Goal: Download file/media

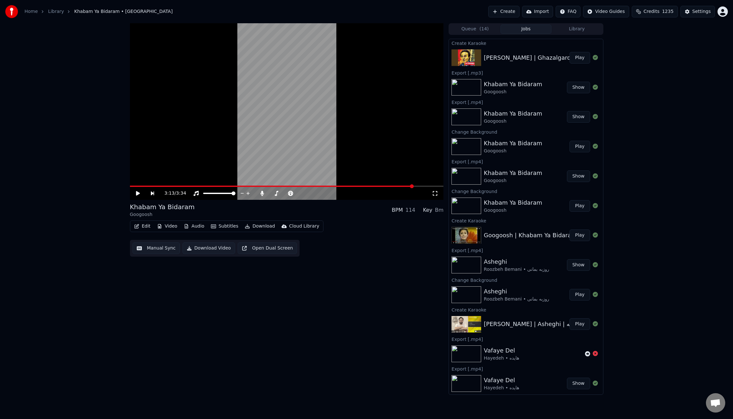
click at [577, 58] on button "Play" at bounding box center [579, 58] width 20 height 12
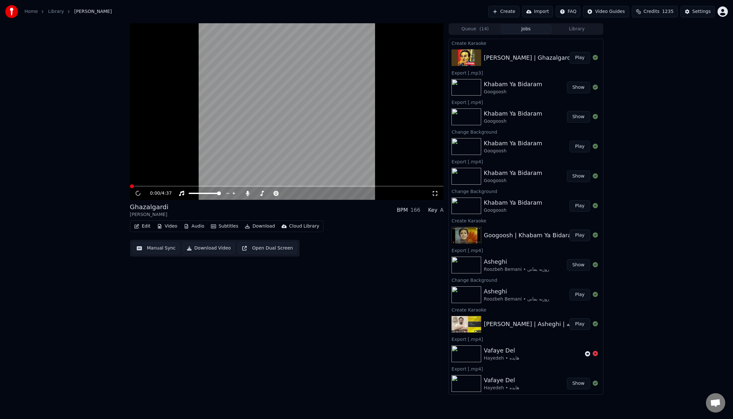
click at [576, 58] on button "Play" at bounding box center [579, 58] width 20 height 12
click at [144, 226] on button "Edit" at bounding box center [143, 226] width 22 height 9
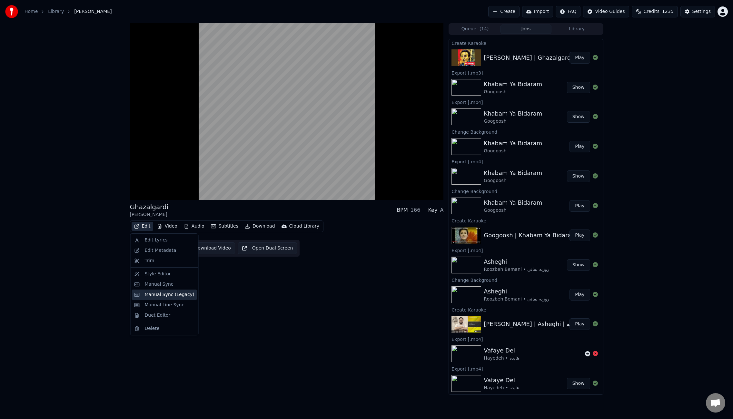
click at [174, 295] on div "Manual Sync (Legacy)" at bounding box center [170, 294] width 50 height 6
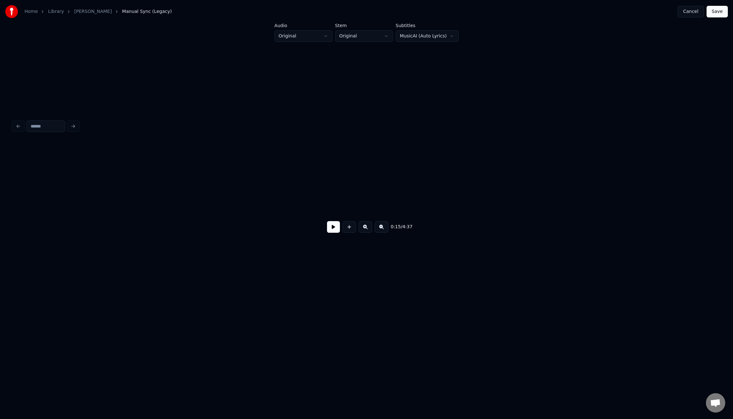
scroll to position [0, 771]
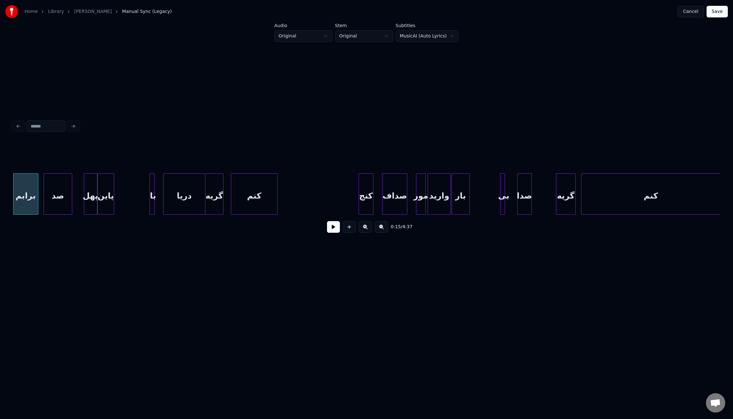
click at [204, 188] on div at bounding box center [204, 193] width 2 height 41
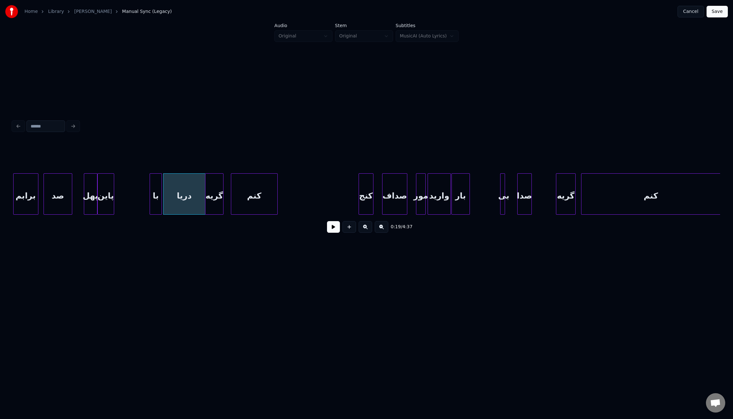
click at [160, 189] on div at bounding box center [161, 193] width 2 height 41
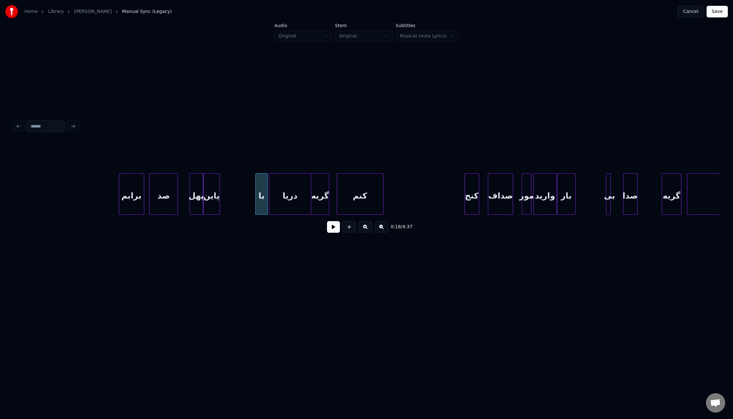
click at [134, 201] on div "برابم" at bounding box center [131, 195] width 25 height 44
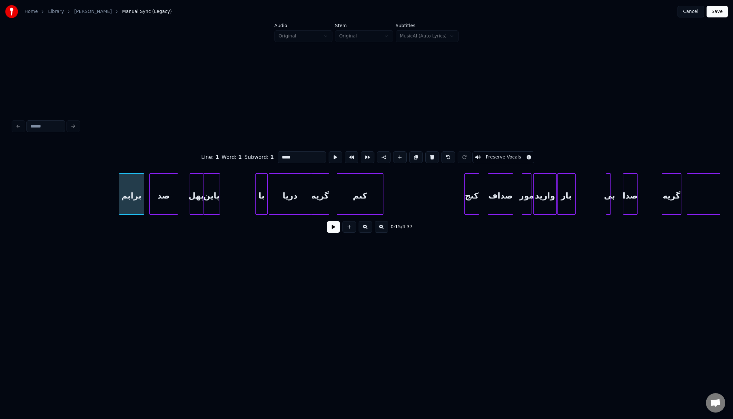
click at [291, 155] on input "*****" at bounding box center [302, 157] width 48 height 12
type input "*"
click at [197, 192] on div "پهل" at bounding box center [196, 195] width 13 height 44
click at [208, 196] on div "پاین" at bounding box center [211, 195] width 16 height 44
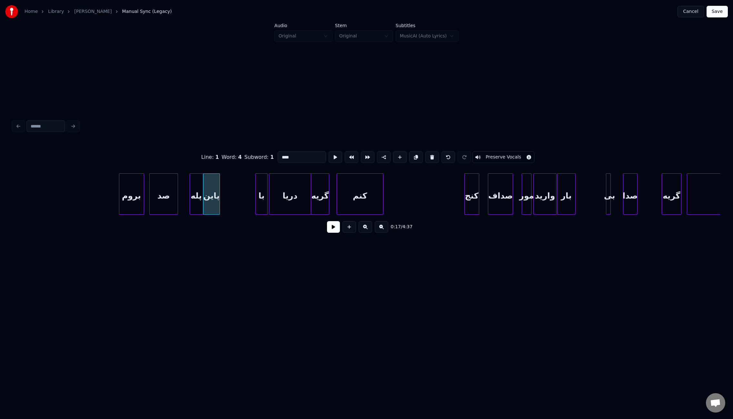
click at [281, 154] on input "****" at bounding box center [302, 157] width 48 height 12
type input "*****"
click at [334, 232] on button at bounding box center [333, 227] width 13 height 12
click at [158, 189] on div "صد" at bounding box center [160, 195] width 28 height 44
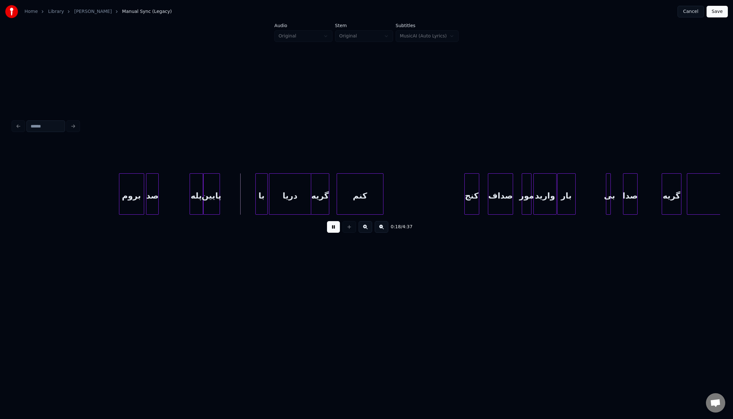
click at [157, 187] on div at bounding box center [157, 193] width 2 height 41
click at [179, 190] on div at bounding box center [180, 193] width 2 height 41
click at [177, 192] on div "پله" at bounding box center [178, 195] width 24 height 44
click at [192, 190] on div at bounding box center [192, 193] width 2 height 41
click at [332, 200] on div at bounding box center [332, 193] width 2 height 41
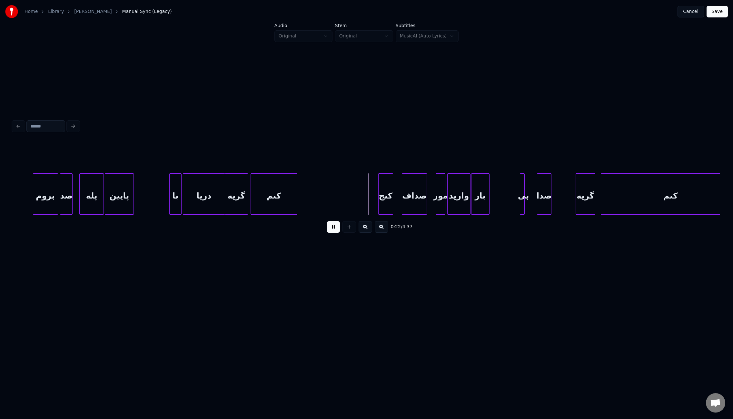
scroll to position [0, 767]
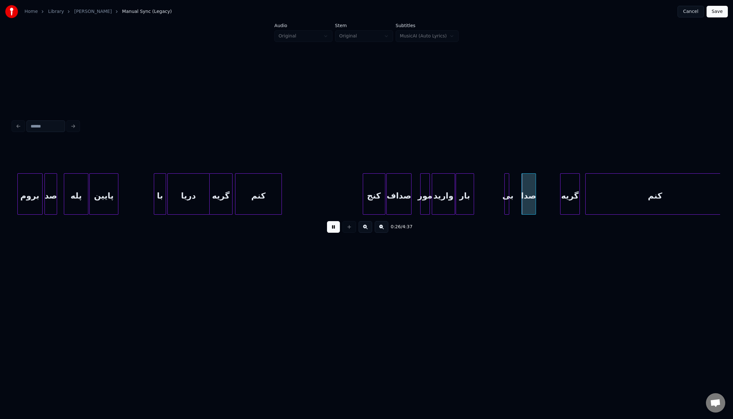
click at [384, 199] on div at bounding box center [384, 193] width 2 height 41
click at [398, 199] on div "صداف" at bounding box center [399, 195] width 25 height 44
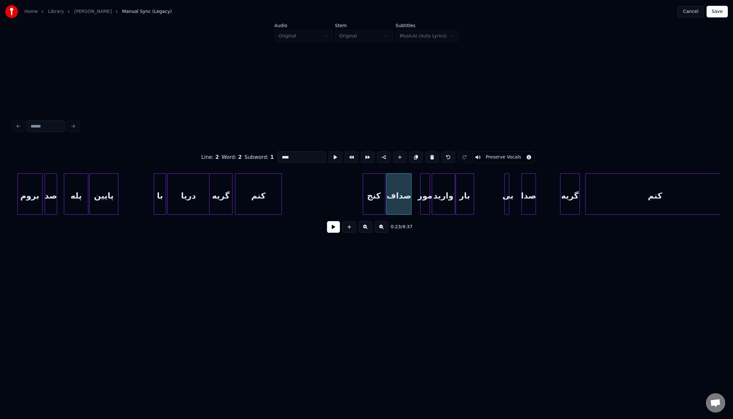
click at [283, 154] on input "****" at bounding box center [302, 157] width 48 height 12
click at [425, 190] on div "مور" at bounding box center [424, 195] width 9 height 44
click at [430, 157] on button at bounding box center [432, 157] width 14 height 12
click at [421, 192] on div at bounding box center [422, 193] width 2 height 41
click at [442, 198] on div "وارید" at bounding box center [437, 195] width 34 height 44
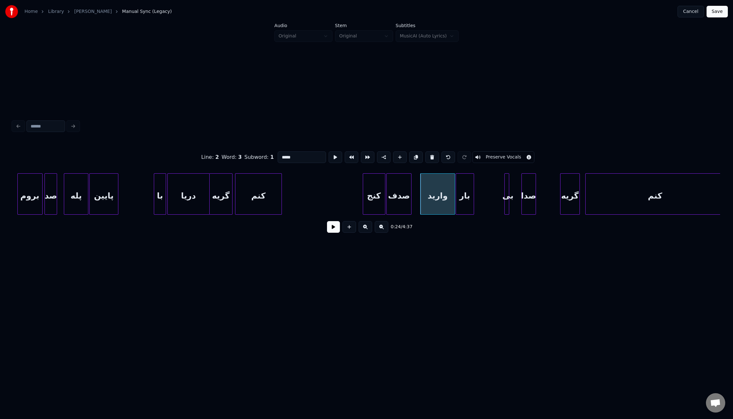
drag, startPoint x: 290, startPoint y: 155, endPoint x: 295, endPoint y: 159, distance: 6.4
click at [293, 157] on input "*****" at bounding box center [302, 157] width 48 height 12
click at [289, 156] on input "*****" at bounding box center [302, 157] width 48 height 12
click at [463, 189] on div "بار" at bounding box center [465, 195] width 18 height 44
drag, startPoint x: 281, startPoint y: 153, endPoint x: 289, endPoint y: 154, distance: 7.8
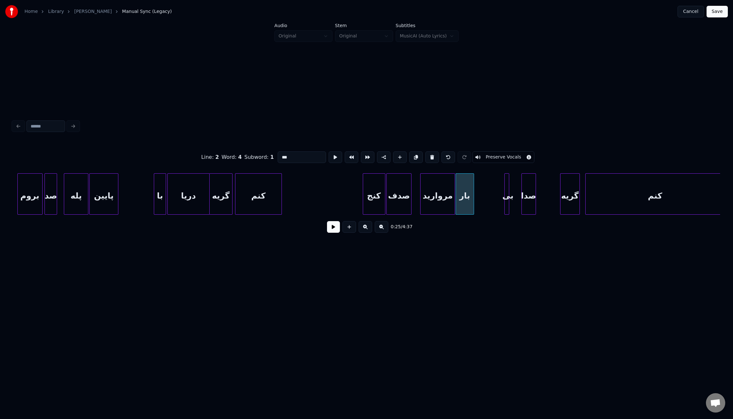
click at [289, 154] on input "***" at bounding box center [302, 157] width 48 height 12
type input "***"
click at [331, 229] on button at bounding box center [333, 227] width 13 height 12
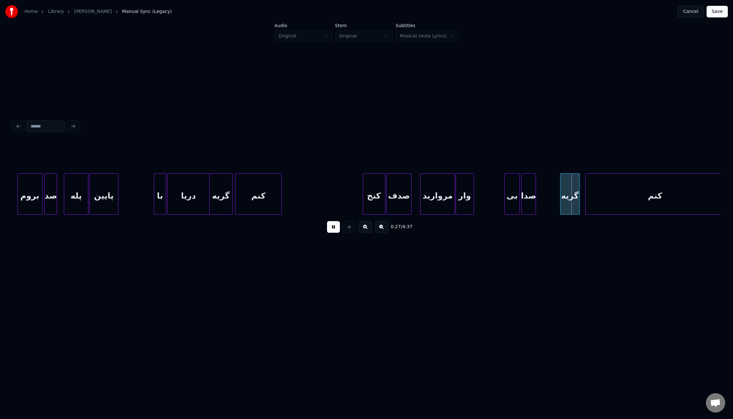
click at [518, 199] on div at bounding box center [519, 193] width 2 height 41
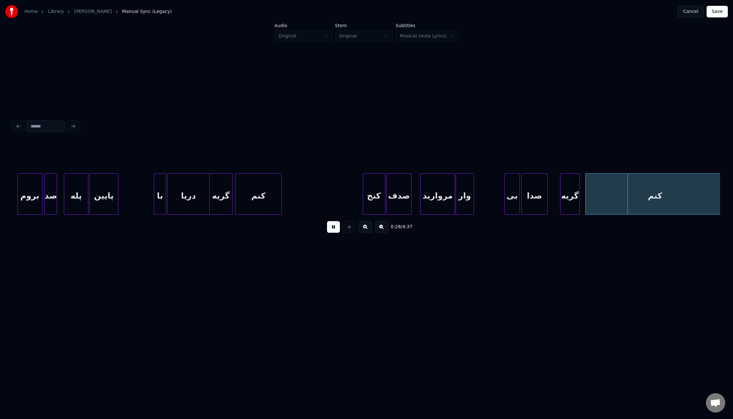
click at [546, 202] on div at bounding box center [546, 193] width 2 height 41
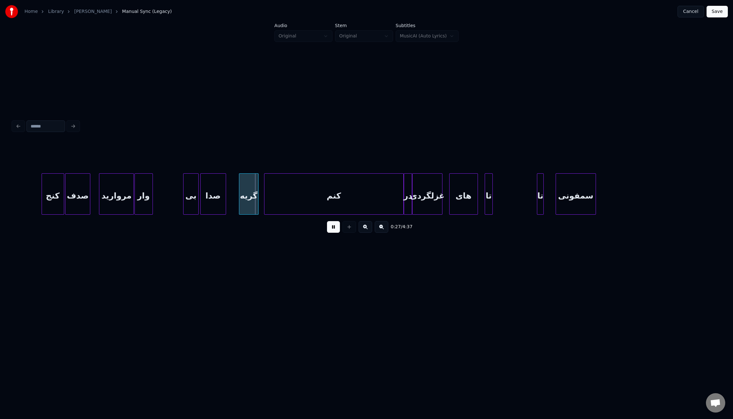
scroll to position [0, 1125]
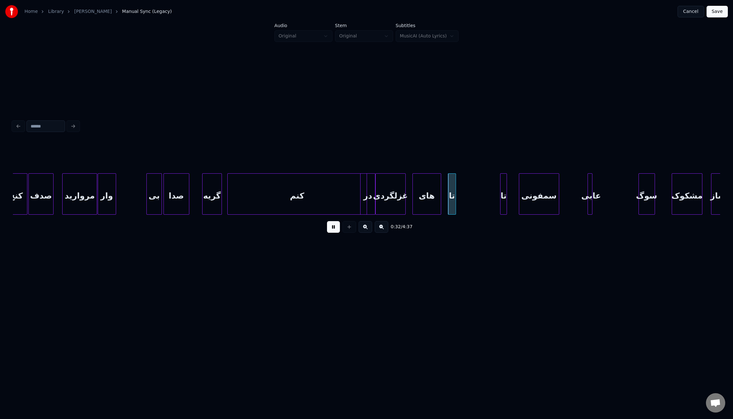
click at [362, 195] on div at bounding box center [361, 193] width 2 height 41
click at [354, 196] on div "کنم" at bounding box center [297, 195] width 139 height 44
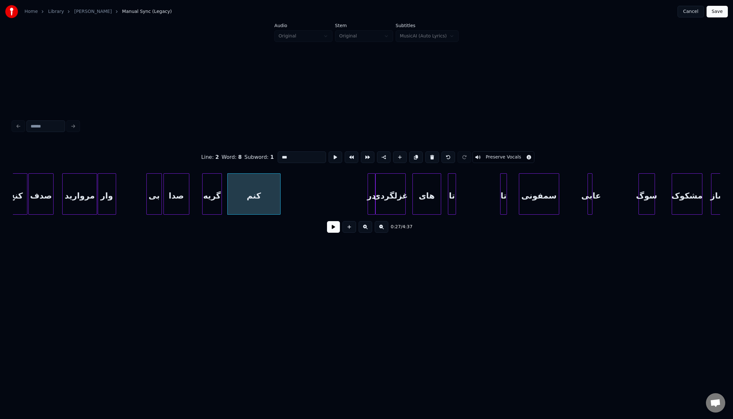
click at [279, 202] on div at bounding box center [279, 193] width 2 height 41
click at [368, 200] on div "در" at bounding box center [371, 193] width 7 height 41
type input "**"
click at [361, 200] on div at bounding box center [361, 193] width 2 height 41
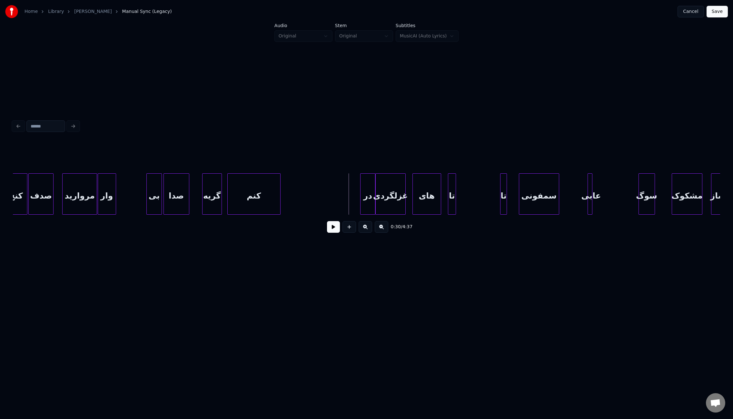
click at [331, 228] on button at bounding box center [333, 227] width 13 height 12
click at [367, 199] on div at bounding box center [367, 193] width 2 height 41
click at [370, 199] on div at bounding box center [370, 193] width 2 height 41
click at [410, 201] on div at bounding box center [410, 193] width 2 height 41
click at [463, 201] on div at bounding box center [462, 193] width 2 height 41
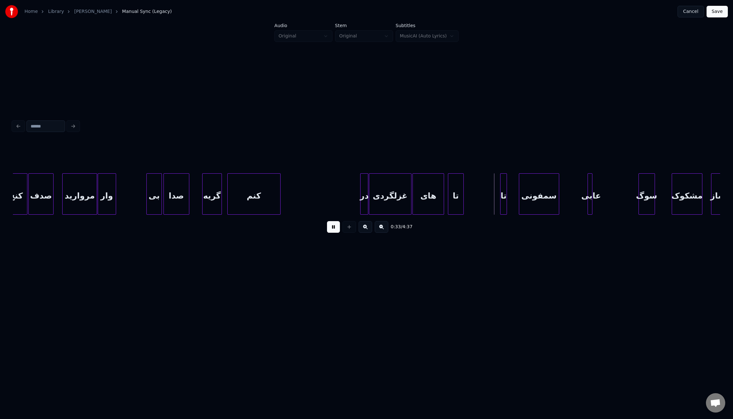
click at [443, 202] on div at bounding box center [443, 193] width 2 height 41
click at [457, 201] on div "تا" at bounding box center [455, 195] width 15 height 44
click at [278, 156] on input "**" at bounding box center [302, 157] width 48 height 12
click at [297, 157] on input "**" at bounding box center [302, 157] width 48 height 12
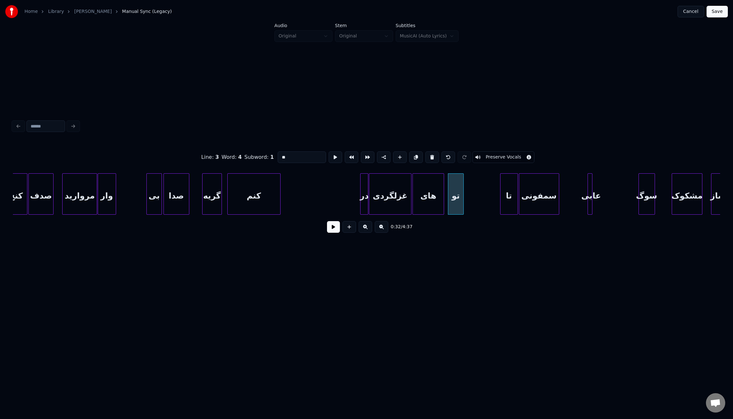
click at [516, 192] on div at bounding box center [517, 193] width 2 height 41
type input "**"
drag, startPoint x: 332, startPoint y: 231, endPoint x: 378, endPoint y: 224, distance: 46.2
click at [332, 231] on button at bounding box center [333, 227] width 13 height 12
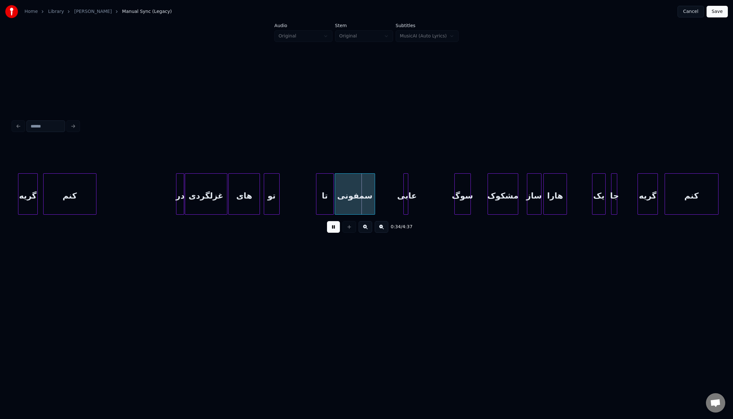
scroll to position [0, 1376]
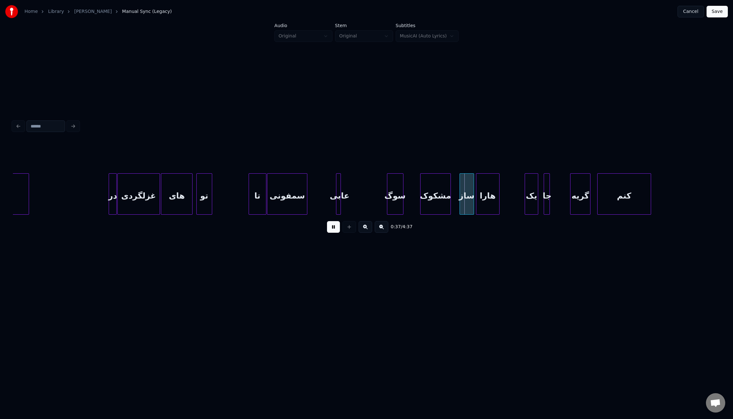
click at [307, 196] on div "سمفونی" at bounding box center [287, 193] width 40 height 41
click at [305, 197] on div at bounding box center [306, 193] width 2 height 41
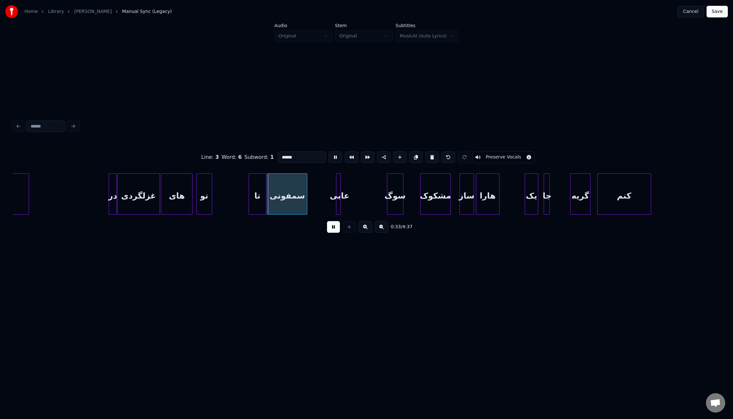
click at [305, 197] on div at bounding box center [306, 193] width 2 height 41
click at [312, 197] on div at bounding box center [313, 193] width 2 height 41
click at [323, 198] on div at bounding box center [324, 193] width 2 height 41
click at [349, 200] on div at bounding box center [350, 193] width 2 height 41
click at [336, 195] on div "عابی" at bounding box center [336, 195] width 27 height 44
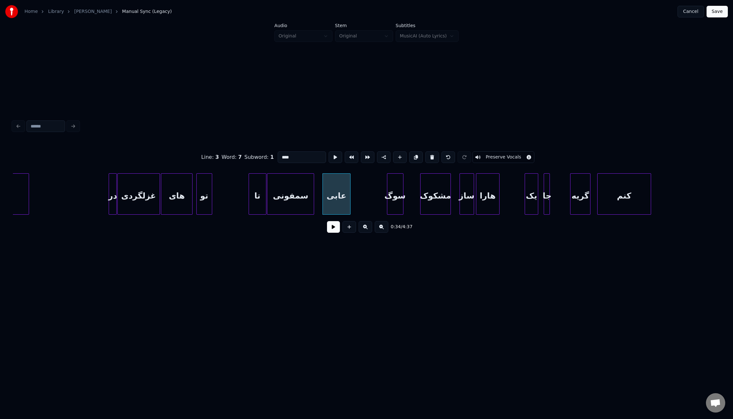
click at [291, 154] on input "****" at bounding box center [302, 157] width 48 height 12
click at [288, 155] on input "****" at bounding box center [302, 157] width 48 height 12
drag, startPoint x: 283, startPoint y: 154, endPoint x: 291, endPoint y: 155, distance: 8.2
click at [291, 155] on input "****" at bounding box center [302, 157] width 48 height 12
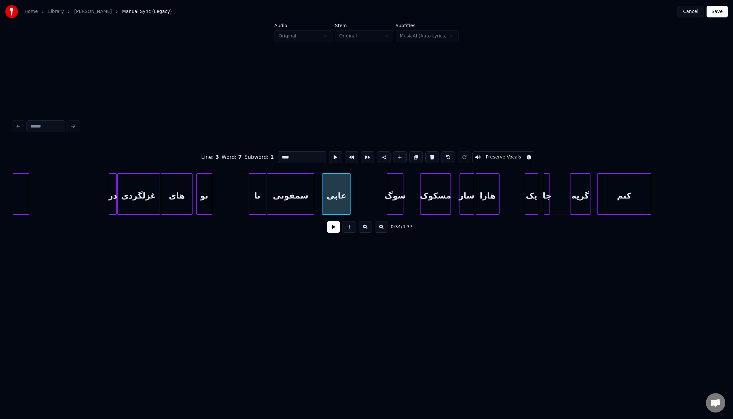
type input "***"
click at [333, 229] on button at bounding box center [333, 227] width 13 height 12
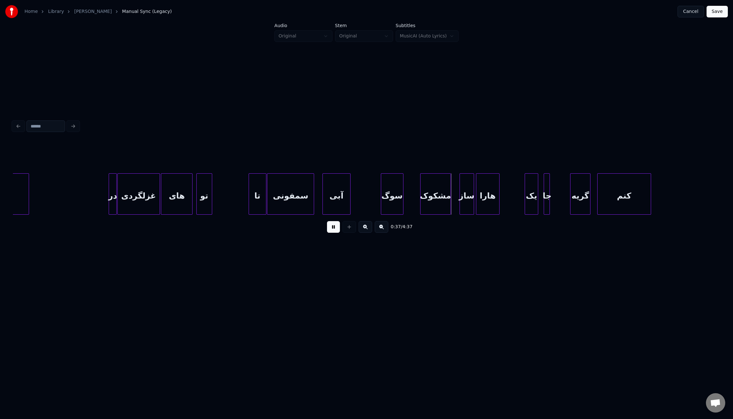
click at [381, 203] on div at bounding box center [382, 193] width 2 height 41
click at [411, 203] on div at bounding box center [411, 193] width 2 height 41
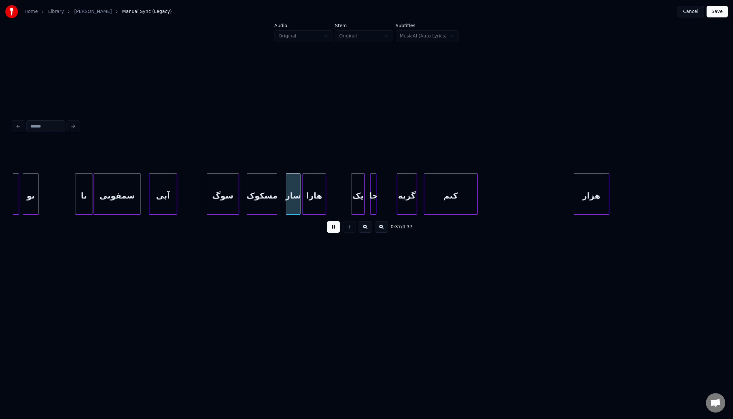
scroll to position [0, 1602]
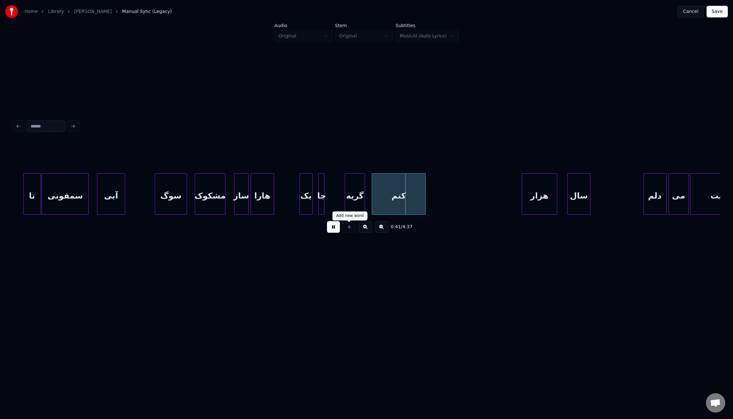
click at [337, 232] on button at bounding box center [333, 227] width 13 height 12
click at [263, 200] on div at bounding box center [263, 193] width 2 height 41
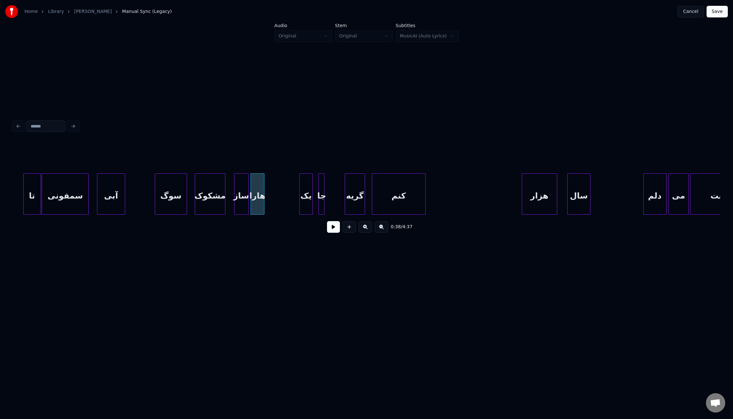
click at [258, 180] on div "هارا" at bounding box center [257, 195] width 13 height 44
click at [410, 156] on button at bounding box center [416, 157] width 14 height 12
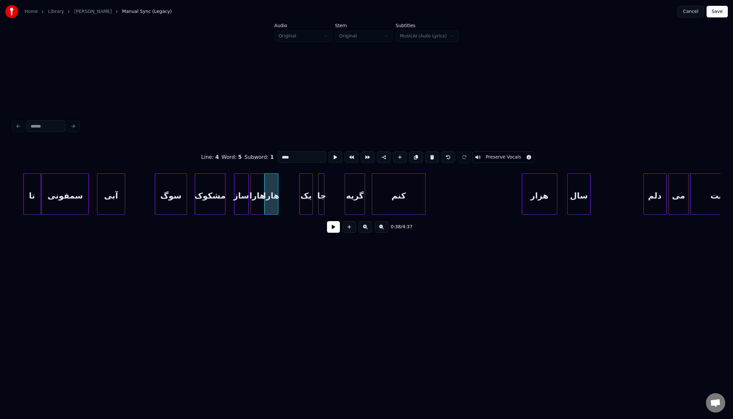
click at [271, 196] on div "هارا" at bounding box center [271, 195] width 13 height 44
click at [279, 200] on div at bounding box center [278, 193] width 2 height 41
drag, startPoint x: 282, startPoint y: 155, endPoint x: 289, endPoint y: 155, distance: 7.4
click at [289, 155] on input "****" at bounding box center [302, 157] width 48 height 12
click at [258, 181] on div "هارا" at bounding box center [257, 195] width 13 height 44
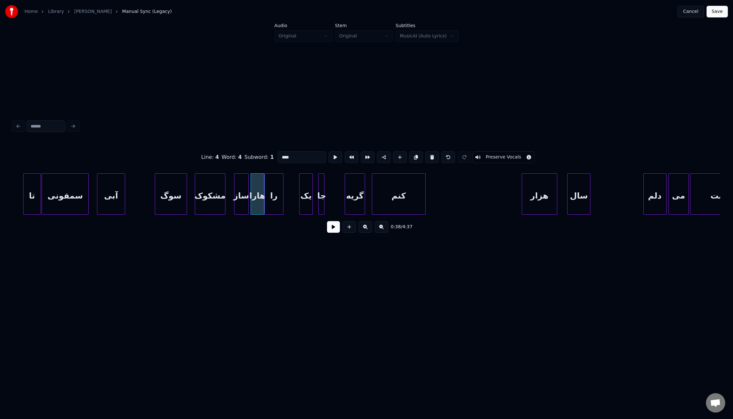
drag, startPoint x: 282, startPoint y: 155, endPoint x: 272, endPoint y: 155, distance: 9.7
click at [272, 155] on div "Line : 4 Word : 4 Subword : 1 **** Preserve Vocals" at bounding box center [366, 157] width 707 height 32
click at [224, 190] on div at bounding box center [225, 193] width 2 height 41
type input "**"
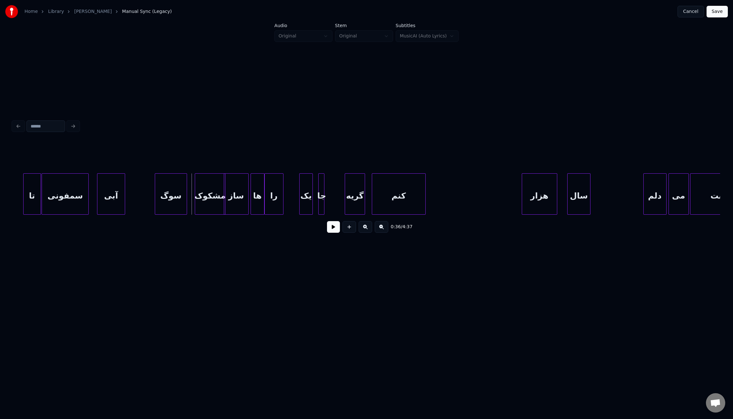
click at [334, 229] on button at bounding box center [333, 227] width 13 height 12
click at [332, 202] on div at bounding box center [332, 193] width 2 height 41
click at [310, 202] on div "یک" at bounding box center [309, 195] width 13 height 44
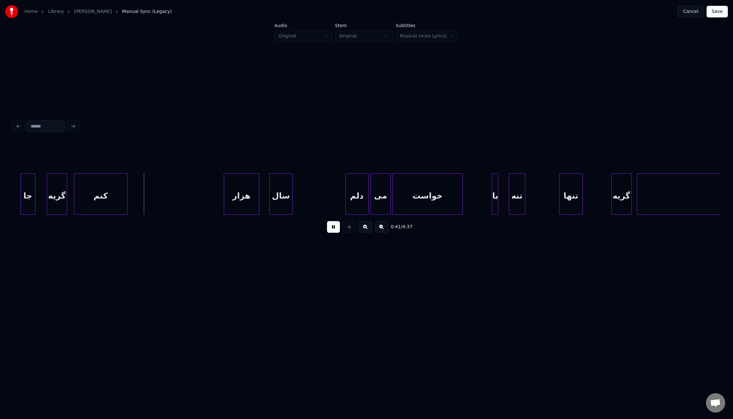
scroll to position [0, 1906]
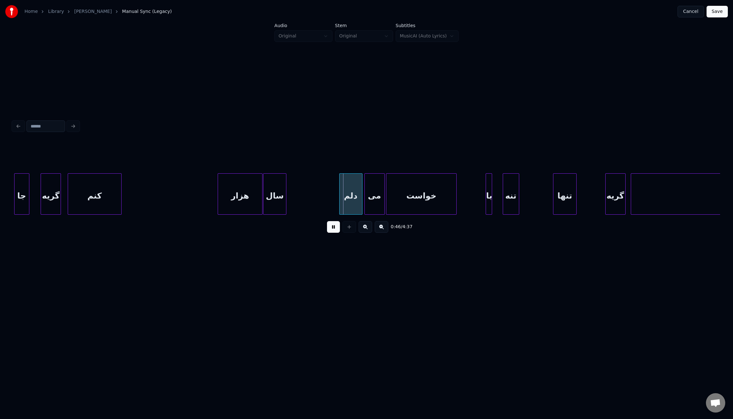
click at [261, 203] on div at bounding box center [261, 193] width 2 height 41
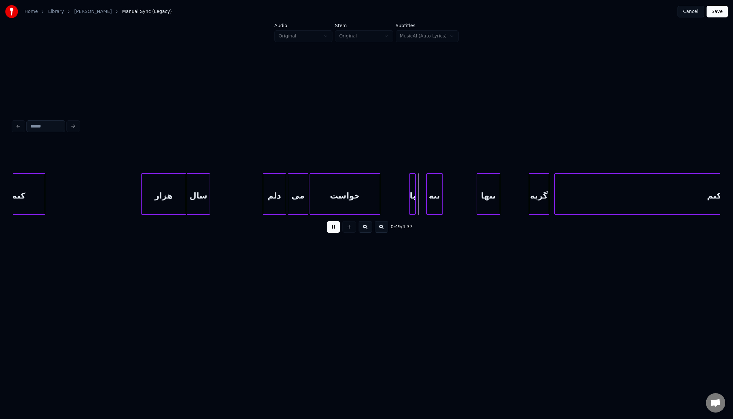
scroll to position [0, 1995]
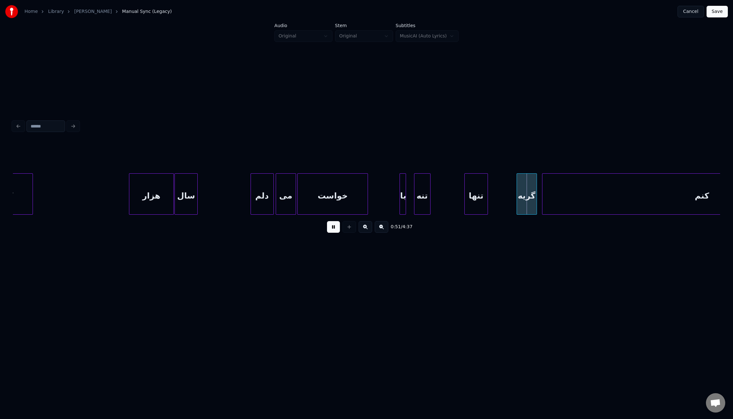
click at [402, 201] on div "با" at bounding box center [403, 195] width 6 height 44
click at [409, 201] on div at bounding box center [409, 193] width 2 height 41
click at [448, 204] on div at bounding box center [448, 193] width 2 height 41
click at [512, 202] on div at bounding box center [513, 193] width 2 height 41
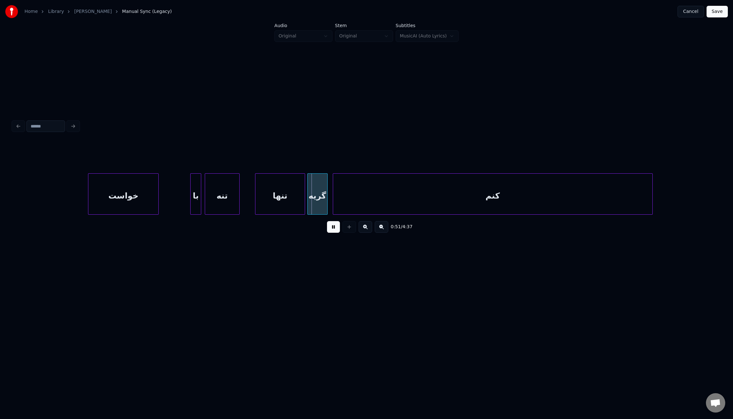
scroll to position [0, 2311]
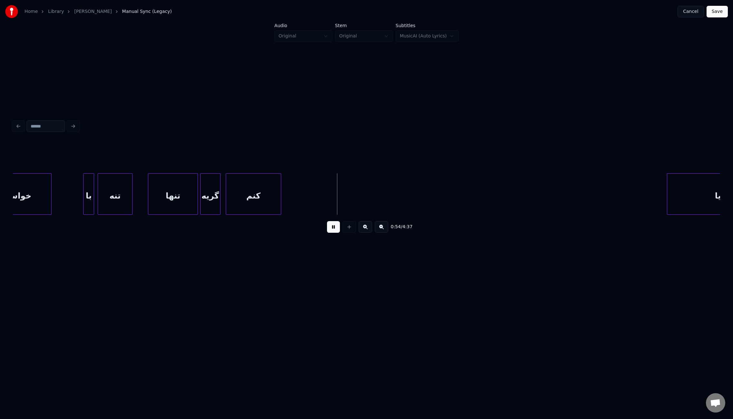
click at [279, 198] on div at bounding box center [280, 193] width 2 height 41
click at [335, 229] on button at bounding box center [333, 227] width 13 height 12
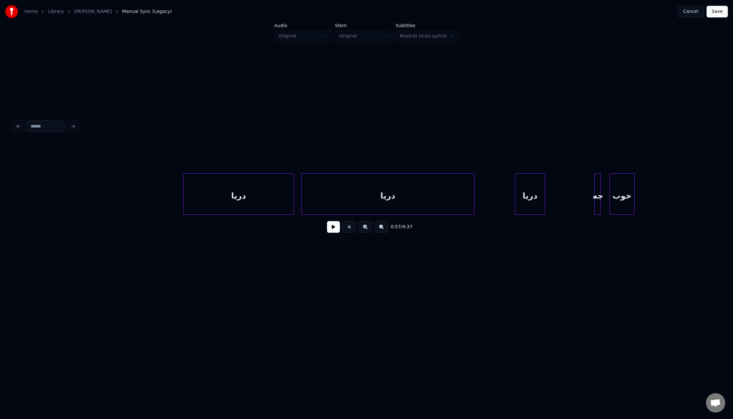
scroll to position [0, 2813]
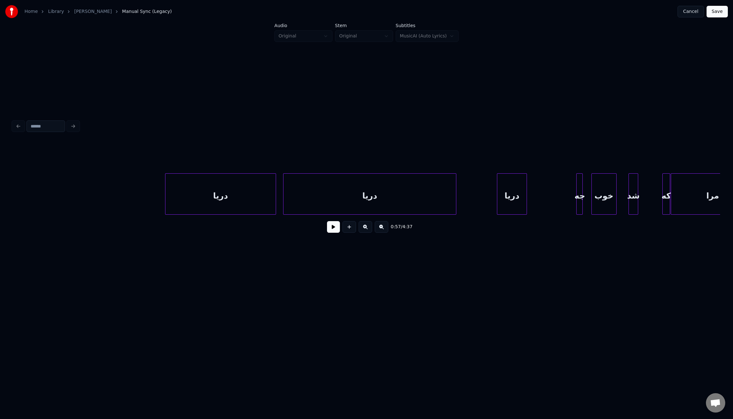
click at [352, 202] on div "دریا" at bounding box center [369, 195] width 173 height 44
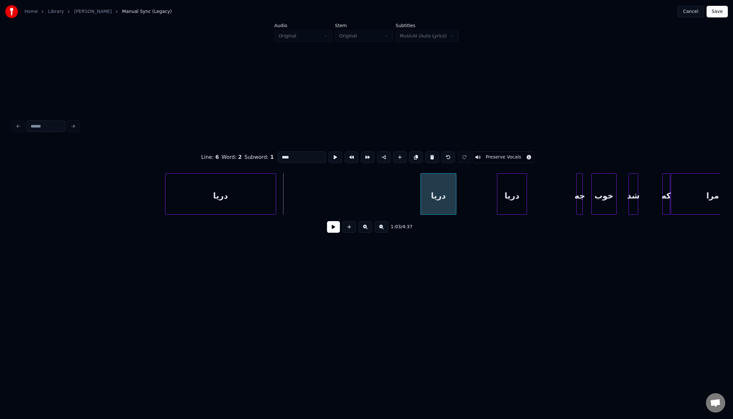
click at [422, 204] on div at bounding box center [422, 193] width 2 height 41
click at [539, 204] on div "دریا" at bounding box center [536, 195] width 29 height 44
click at [534, 203] on div "دریا" at bounding box center [539, 195] width 29 height 44
click at [508, 206] on div "دریا" at bounding box center [505, 195] width 35 height 44
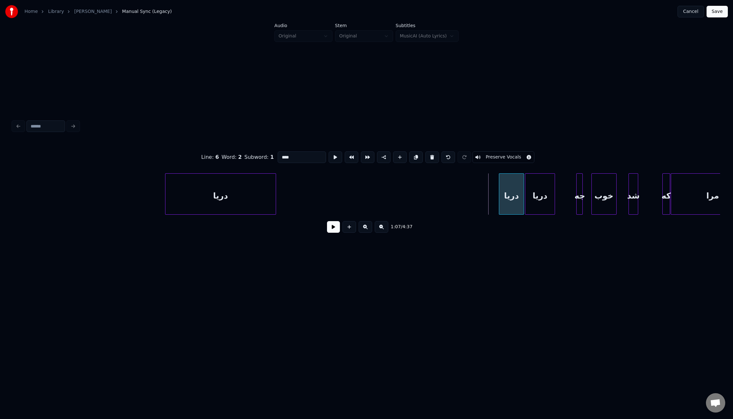
click at [499, 201] on div at bounding box center [500, 193] width 2 height 41
click at [436, 202] on div "دریا" at bounding box center [420, 195] width 110 height 44
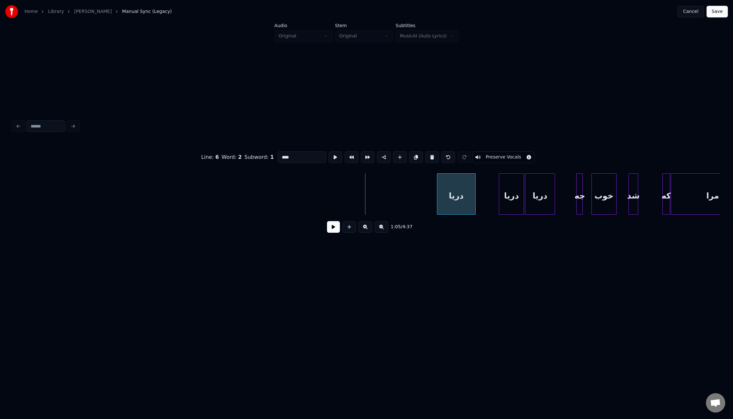
click at [438, 200] on div at bounding box center [438, 193] width 2 height 41
click at [623, 197] on div at bounding box center [624, 193] width 2 height 41
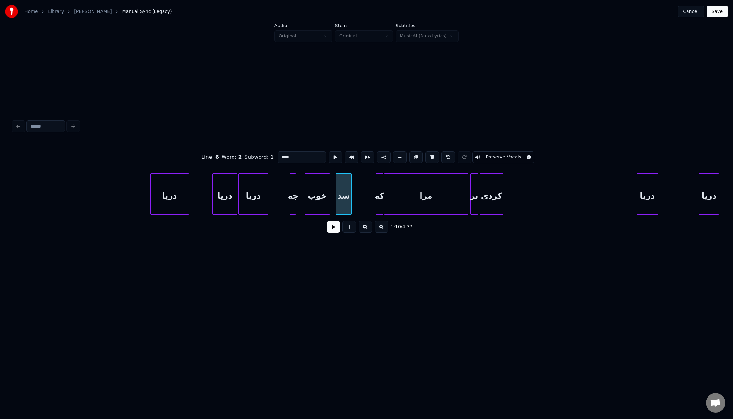
scroll to position [0, 3121]
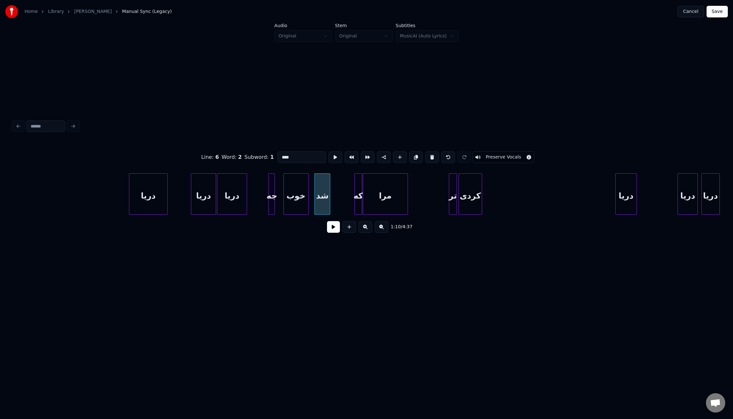
click at [406, 201] on div at bounding box center [407, 193] width 2 height 41
click at [441, 200] on div at bounding box center [442, 193] width 2 height 41
click at [499, 198] on div at bounding box center [499, 193] width 2 height 41
click at [272, 191] on div "جه" at bounding box center [271, 193] width 6 height 41
drag, startPoint x: 282, startPoint y: 157, endPoint x: 289, endPoint y: 156, distance: 6.8
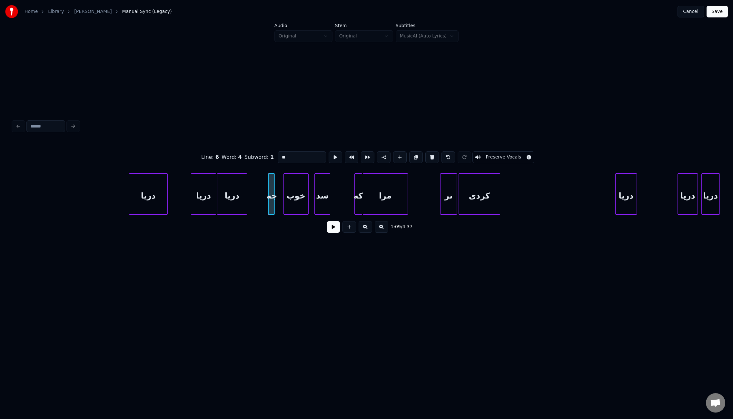
click at [289, 156] on input "**" at bounding box center [302, 157] width 48 height 12
type input "**"
click at [333, 230] on button at bounding box center [333, 227] width 13 height 12
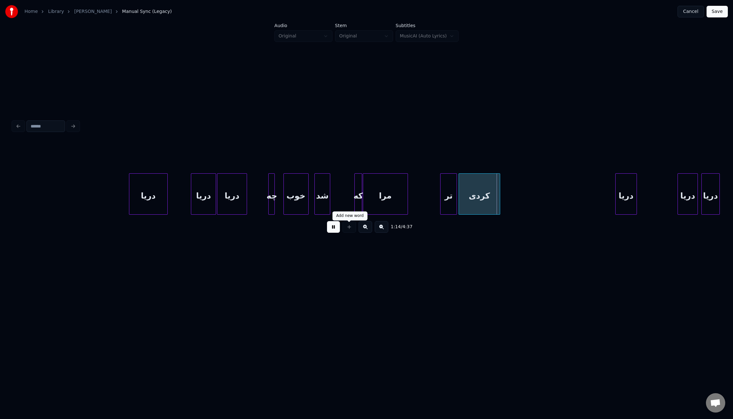
click at [333, 230] on button at bounding box center [333, 227] width 13 height 12
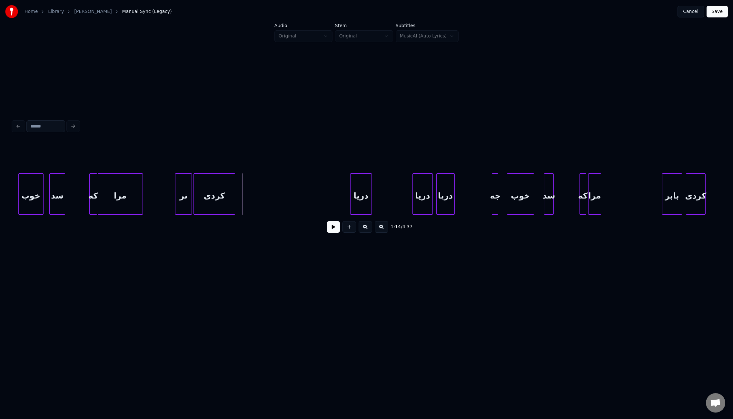
scroll to position [0, 3392]
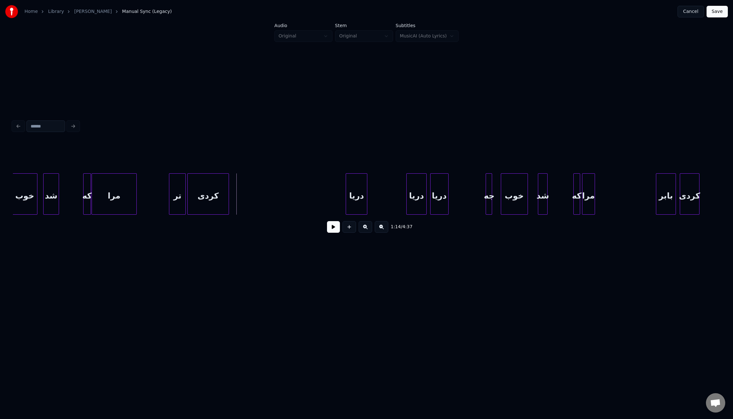
click at [360, 201] on div "دریا" at bounding box center [356, 195] width 21 height 44
click at [387, 202] on div at bounding box center [387, 193] width 2 height 41
click at [450, 204] on div "دریا" at bounding box center [442, 193] width 18 height 41
click at [431, 204] on div at bounding box center [430, 193] width 2 height 41
click at [463, 202] on div at bounding box center [464, 193] width 2 height 41
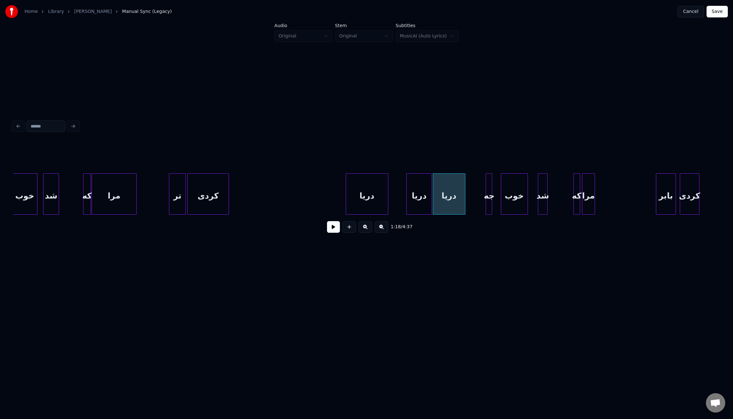
click at [488, 203] on div "جه" at bounding box center [489, 195] width 6 height 44
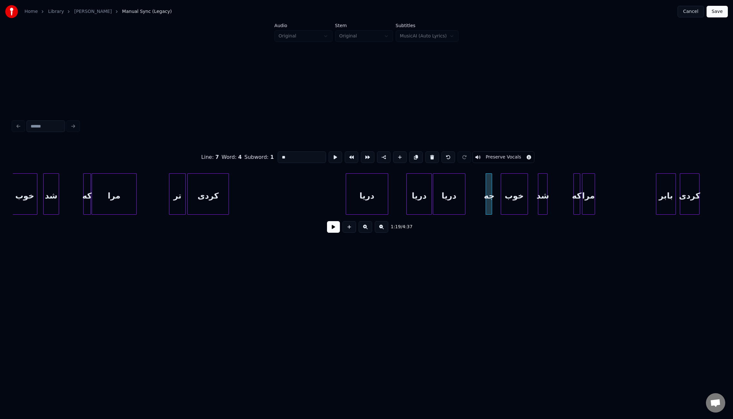
drag, startPoint x: 281, startPoint y: 156, endPoint x: 289, endPoint y: 156, distance: 7.1
click at [289, 156] on input "**" at bounding box center [302, 157] width 48 height 12
click at [494, 202] on div at bounding box center [493, 193] width 2 height 41
click at [519, 202] on div "خوب" at bounding box center [519, 195] width 26 height 44
click at [532, 202] on div "خوب" at bounding box center [519, 193] width 27 height 41
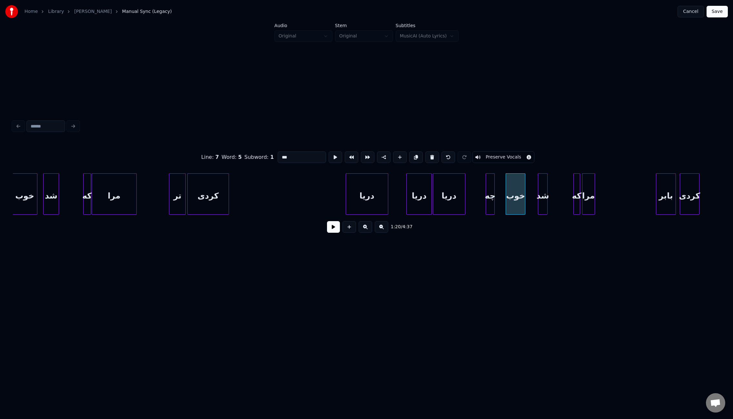
click at [524, 201] on div at bounding box center [524, 193] width 2 height 41
click at [531, 202] on div at bounding box center [532, 193] width 2 height 41
click at [626, 205] on div at bounding box center [626, 193] width 2 height 41
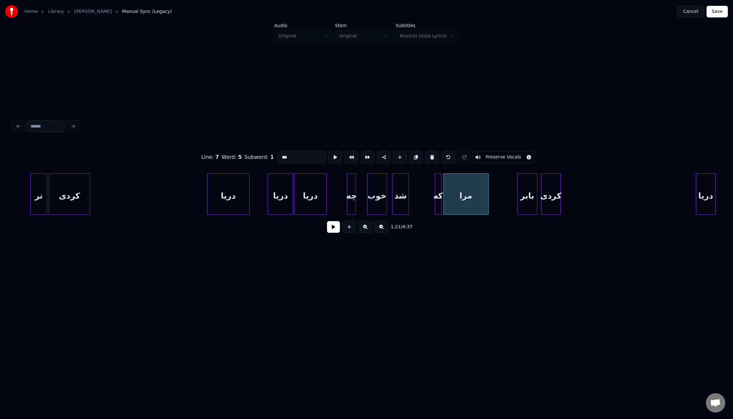
scroll to position [0, 3598]
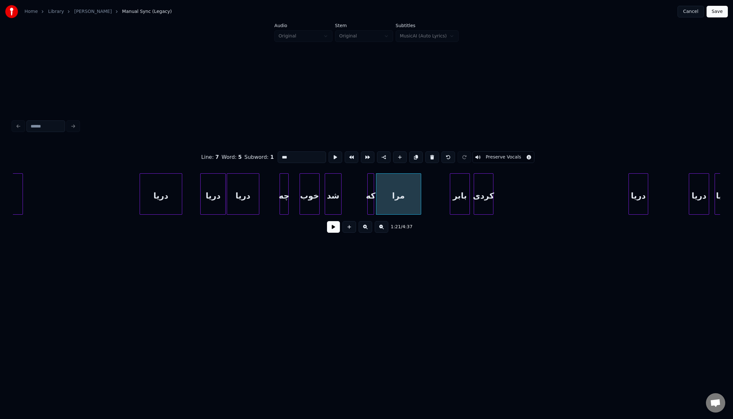
type input "***"
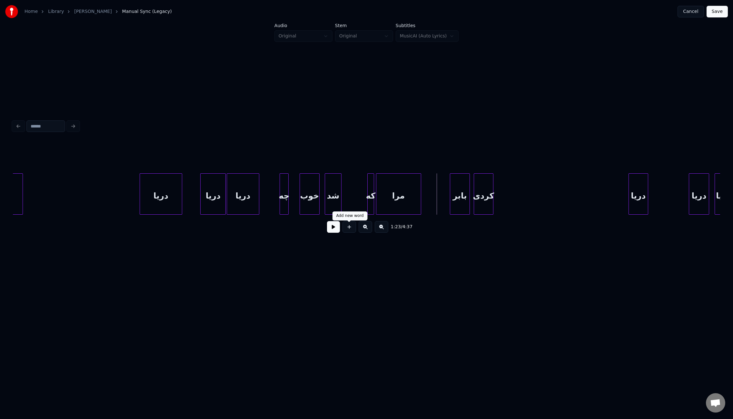
click at [338, 228] on button at bounding box center [333, 227] width 13 height 12
click at [337, 228] on button at bounding box center [333, 227] width 13 height 12
click at [509, 195] on div at bounding box center [509, 193] width 2 height 41
click at [462, 199] on div "بابر" at bounding box center [459, 195] width 19 height 44
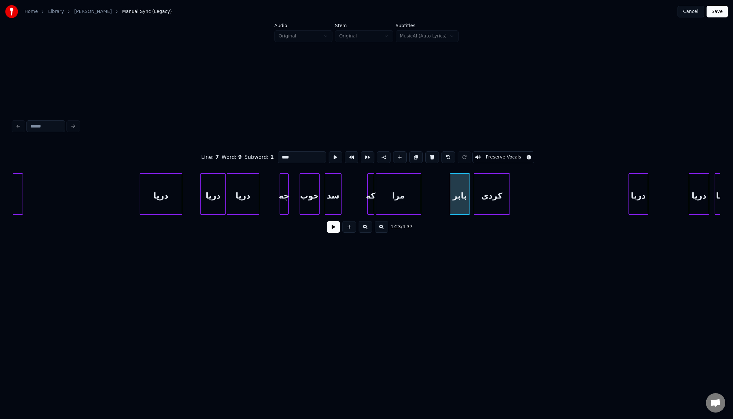
click at [281, 155] on input "****" at bounding box center [302, 157] width 48 height 12
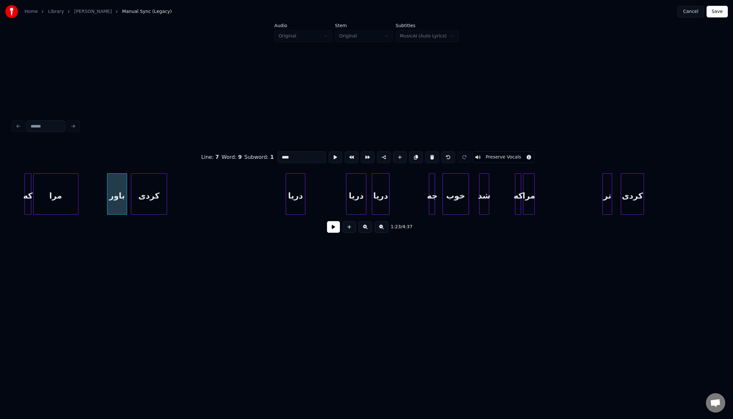
scroll to position [0, 3956]
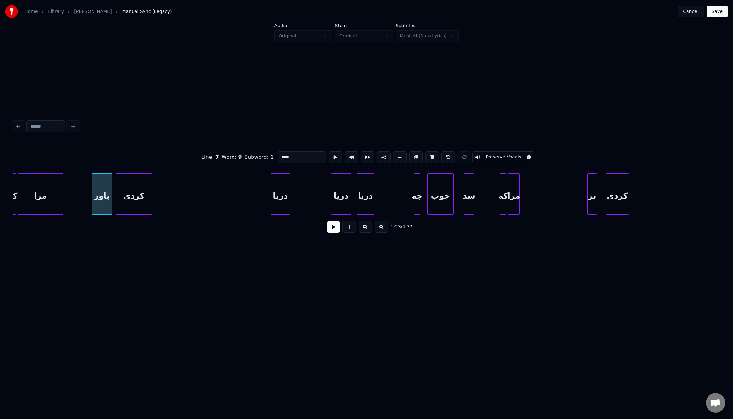
drag, startPoint x: 228, startPoint y: 217, endPoint x: 247, endPoint y: 216, distance: 19.0
click at [247, 214] on div "که مرا باور کردی دریا دریا دریا جه خوب شد که مرا تر کردی" at bounding box center [366, 193] width 707 height 41
click at [317, 199] on div at bounding box center [317, 193] width 2 height 41
click at [349, 204] on div "دریا" at bounding box center [346, 195] width 20 height 44
click at [371, 205] on div "دریا" at bounding box center [367, 195] width 17 height 44
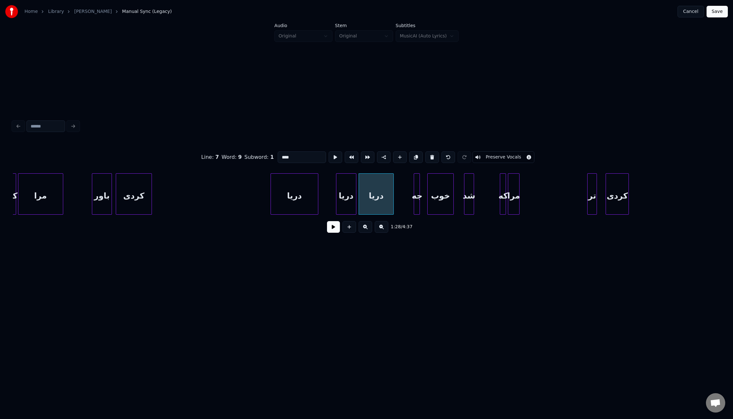
click at [393, 205] on div at bounding box center [392, 193] width 2 height 41
click at [415, 205] on div at bounding box center [415, 193] width 2 height 41
drag, startPoint x: 281, startPoint y: 156, endPoint x: 293, endPoint y: 157, distance: 11.7
click at [293, 157] on input "**" at bounding box center [302, 157] width 48 height 12
click at [458, 190] on div at bounding box center [458, 193] width 2 height 41
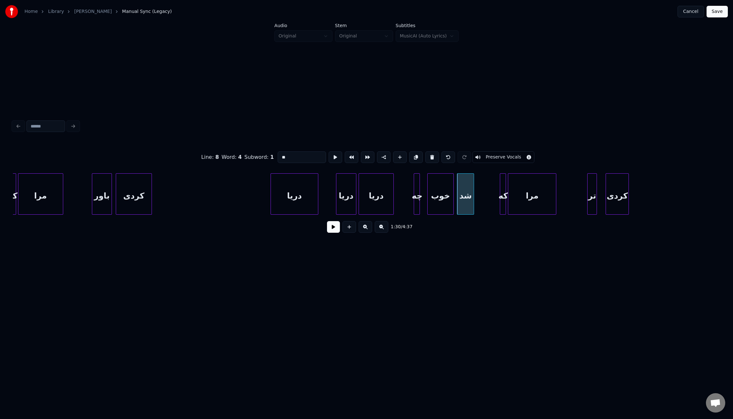
click at [555, 198] on div at bounding box center [555, 193] width 2 height 41
click at [593, 203] on div "تر" at bounding box center [591, 195] width 9 height 44
click at [602, 203] on div at bounding box center [602, 193] width 2 height 41
click at [642, 203] on div at bounding box center [642, 193] width 2 height 41
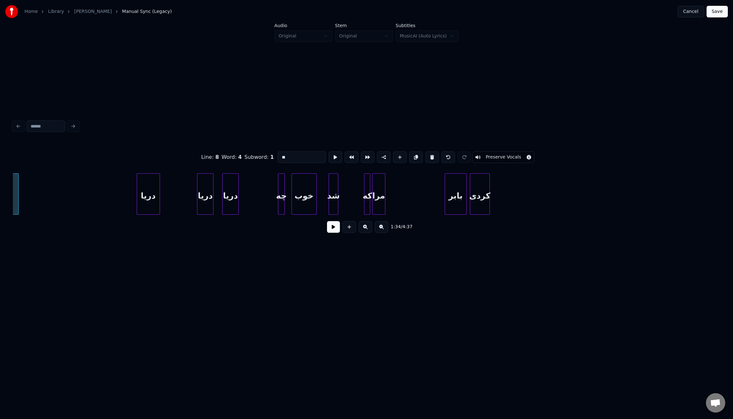
scroll to position [0, 4571]
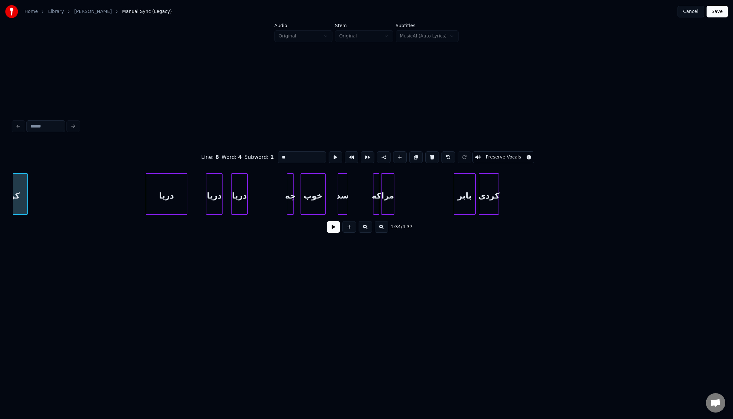
click at [186, 199] on div at bounding box center [186, 193] width 2 height 41
click at [224, 201] on div "دریا" at bounding box center [216, 193] width 16 height 41
click at [231, 201] on div at bounding box center [231, 193] width 2 height 41
click at [241, 203] on div "دریا" at bounding box center [243, 195] width 16 height 44
click at [266, 203] on div at bounding box center [266, 193] width 2 height 41
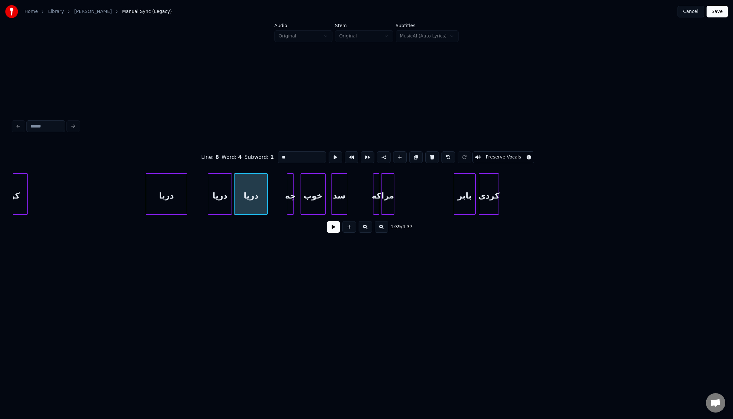
click at [332, 202] on div at bounding box center [332, 193] width 2 height 41
click at [425, 210] on div at bounding box center [424, 193] width 2 height 41
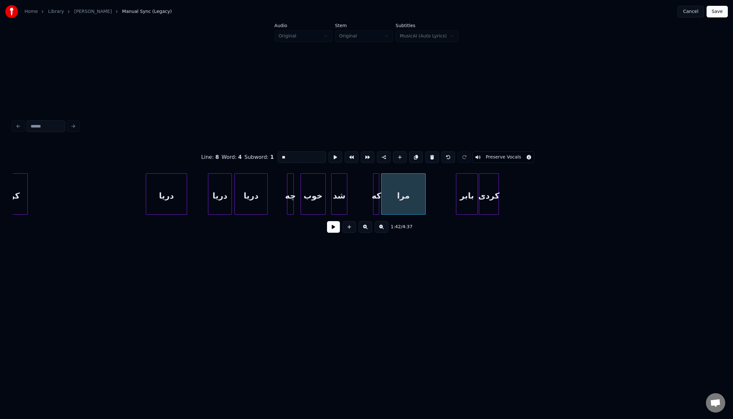
click at [470, 208] on div "بابر" at bounding box center [466, 195] width 21 height 44
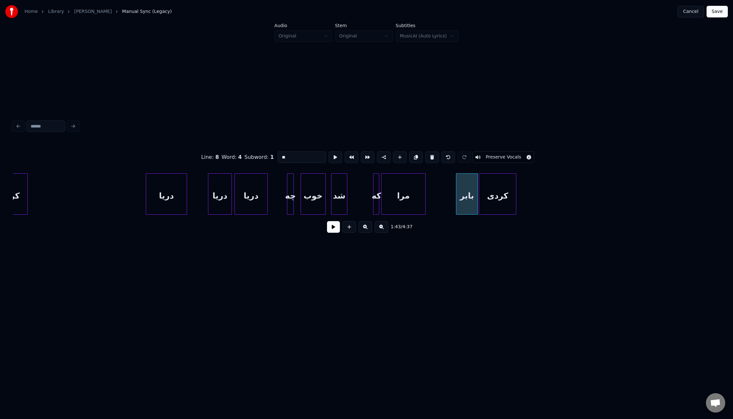
click at [514, 207] on div at bounding box center [515, 193] width 2 height 41
click at [471, 202] on div "بابر" at bounding box center [466, 195] width 21 height 44
drag, startPoint x: 281, startPoint y: 153, endPoint x: 281, endPoint y: 159, distance: 5.2
click at [281, 153] on input "****" at bounding box center [302, 157] width 48 height 12
click at [282, 156] on input "****" at bounding box center [302, 157] width 48 height 12
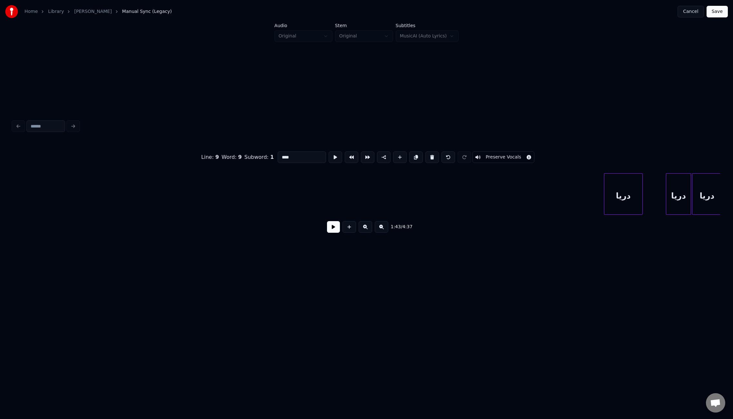
scroll to position [0, 2594]
type input "****"
click at [715, 14] on button "Save" at bounding box center [716, 12] width 21 height 12
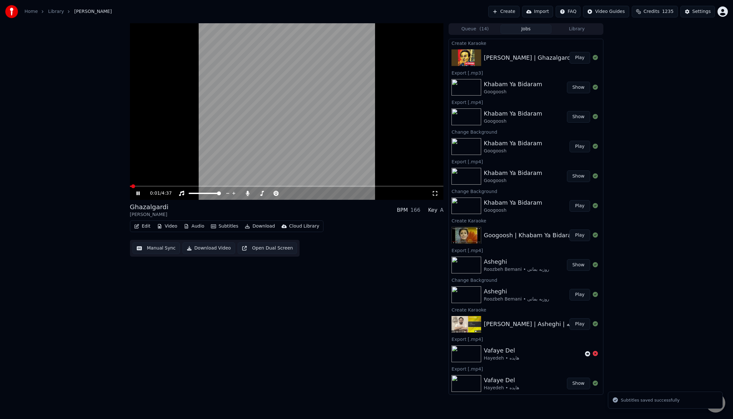
click at [168, 249] on button "Manual Sync" at bounding box center [156, 248] width 47 height 12
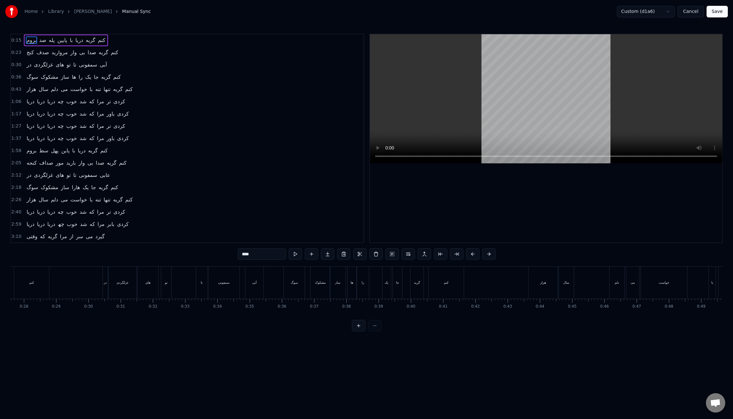
drag, startPoint x: 53, startPoint y: 318, endPoint x: 133, endPoint y: 321, distance: 79.7
click at [210, 270] on div "هزار" at bounding box center [215, 282] width 29 height 32
type input "****"
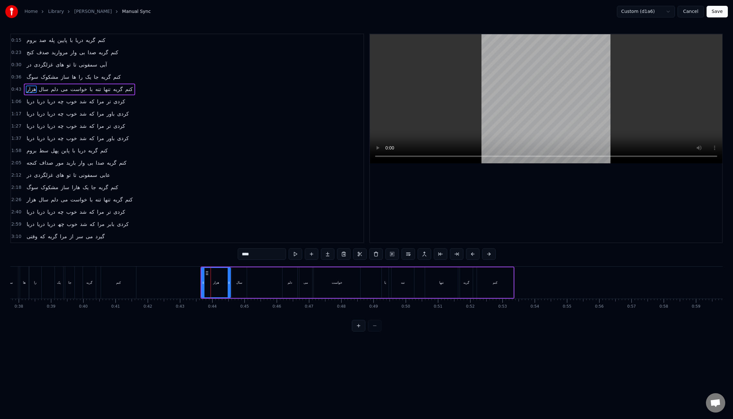
click at [25, 84] on div "هزار سال دلم می خواست با تنه تنها گریه کنم" at bounding box center [79, 90] width 111 height 12
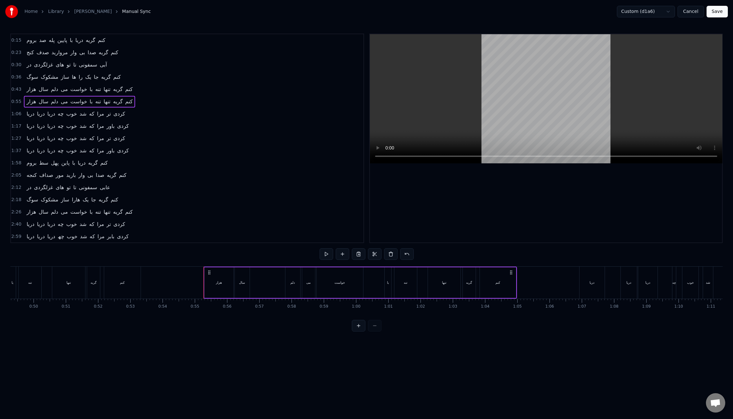
scroll to position [0, 1587]
click at [715, 13] on button "Save" at bounding box center [716, 12] width 21 height 12
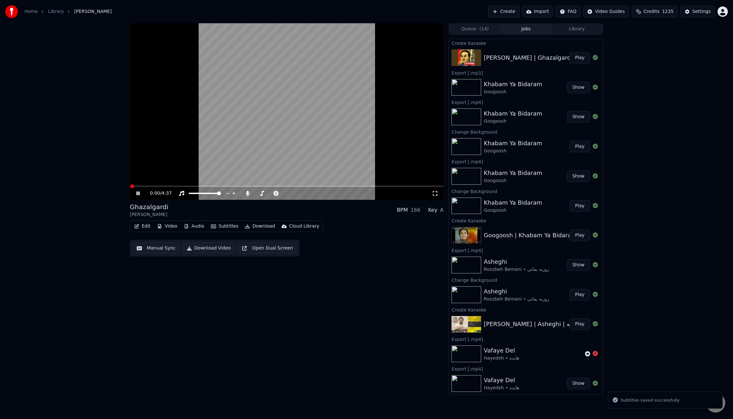
click at [147, 228] on button "Edit" at bounding box center [143, 226] width 22 height 9
click at [165, 291] on div "Manual Sync (Legacy)" at bounding box center [170, 294] width 50 height 6
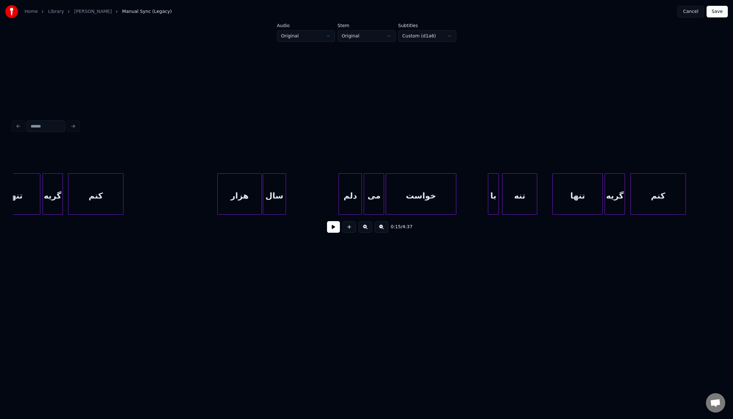
scroll to position [0, 2462]
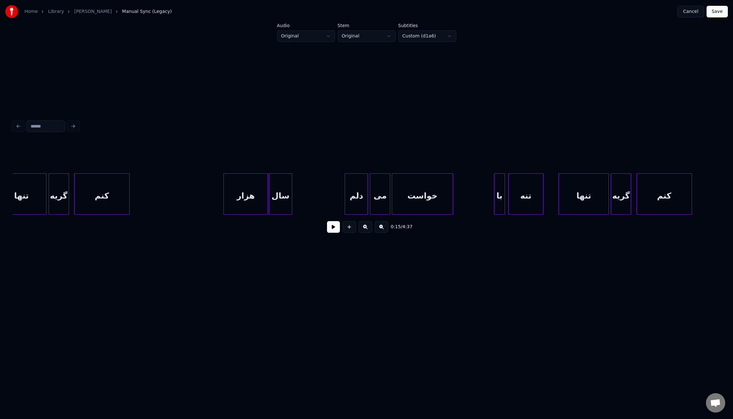
click at [451, 192] on div at bounding box center [452, 193] width 2 height 41
click at [495, 204] on div "با" at bounding box center [496, 195] width 10 height 44
click at [517, 201] on div "تنه" at bounding box center [521, 195] width 35 height 44
click at [562, 192] on div at bounding box center [563, 193] width 2 height 41
click at [667, 195] on div at bounding box center [667, 193] width 2 height 41
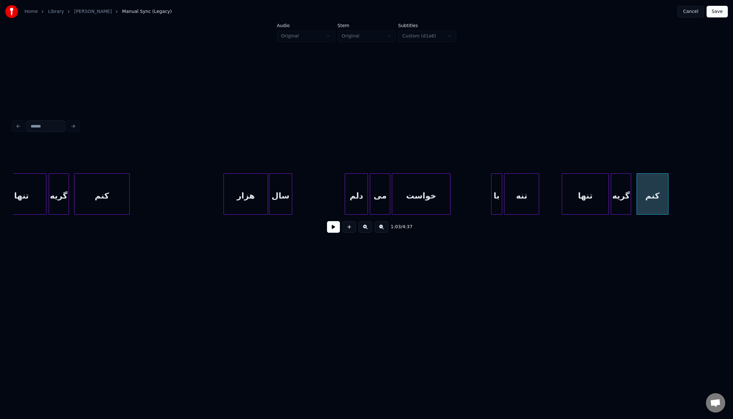
click at [715, 12] on button "Save" at bounding box center [716, 12] width 21 height 12
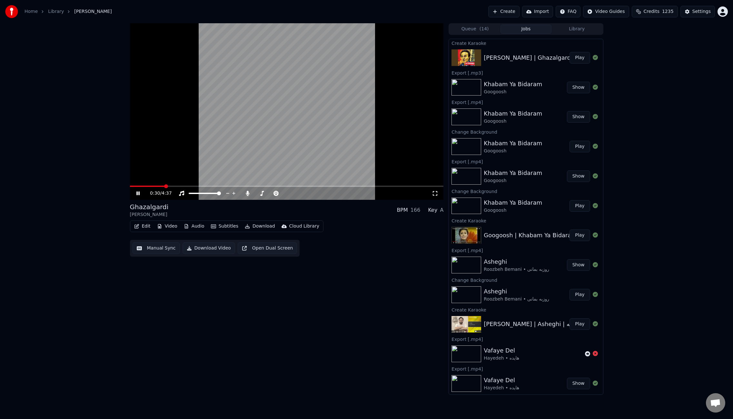
click at [159, 185] on span at bounding box center [147, 185] width 35 height 1
click at [155, 186] on span at bounding box center [146, 185] width 32 height 1
click at [145, 226] on button "Edit" at bounding box center [143, 226] width 22 height 9
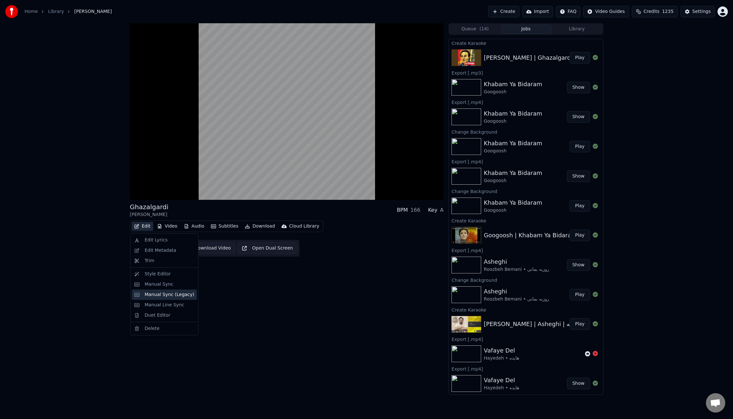
click at [175, 293] on div "Manual Sync (Legacy)" at bounding box center [170, 294] width 50 height 6
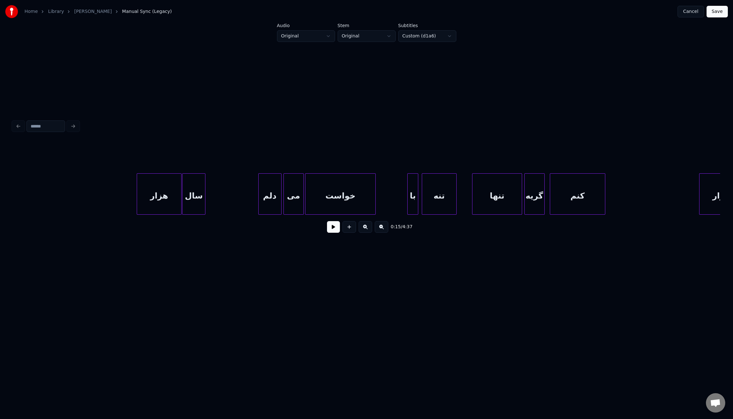
scroll to position [0, 2033]
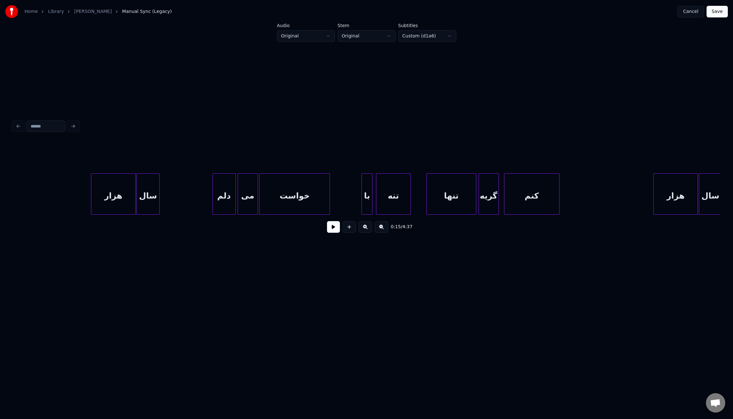
click at [401, 195] on div "تنه" at bounding box center [393, 195] width 35 height 44
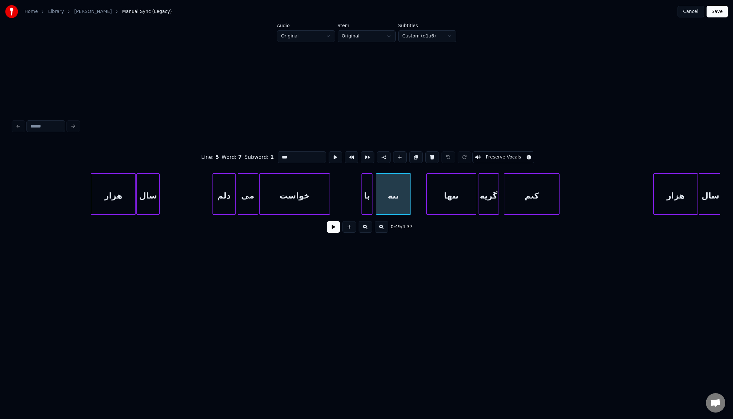
click at [281, 154] on input "***" at bounding box center [302, 157] width 48 height 12
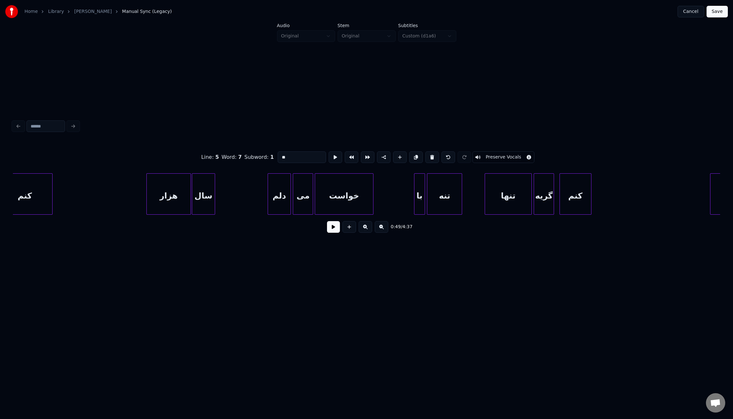
scroll to position [0, 2628]
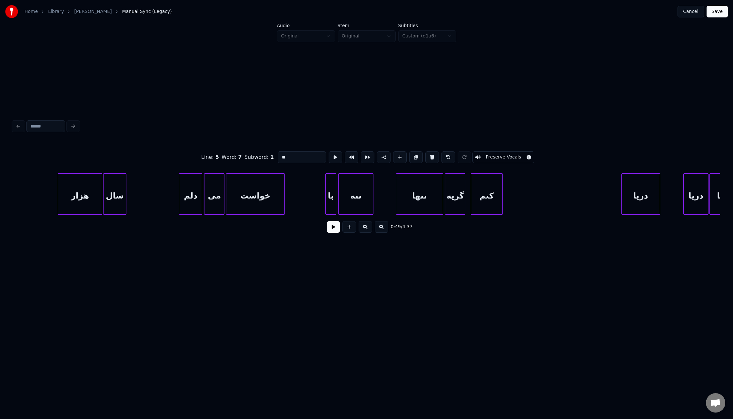
click at [365, 198] on div "تنه" at bounding box center [356, 195] width 35 height 44
drag, startPoint x: 277, startPoint y: 154, endPoint x: 280, endPoint y: 155, distance: 3.3
click at [280, 155] on input "***" at bounding box center [302, 157] width 48 height 12
type input "**"
click at [716, 14] on button "Save" at bounding box center [716, 12] width 21 height 12
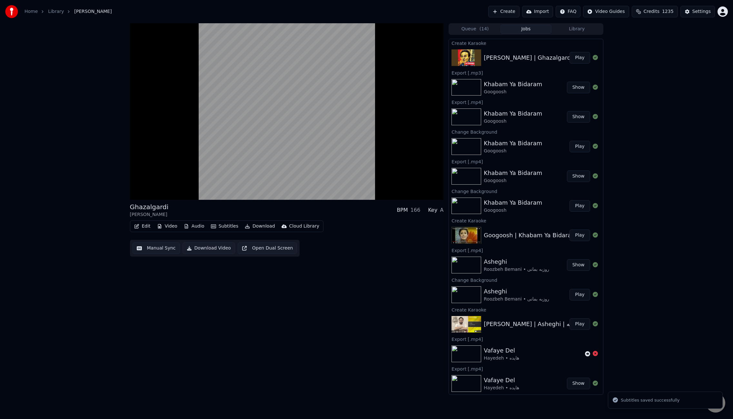
click at [153, 250] on button "Manual Sync" at bounding box center [156, 248] width 47 height 12
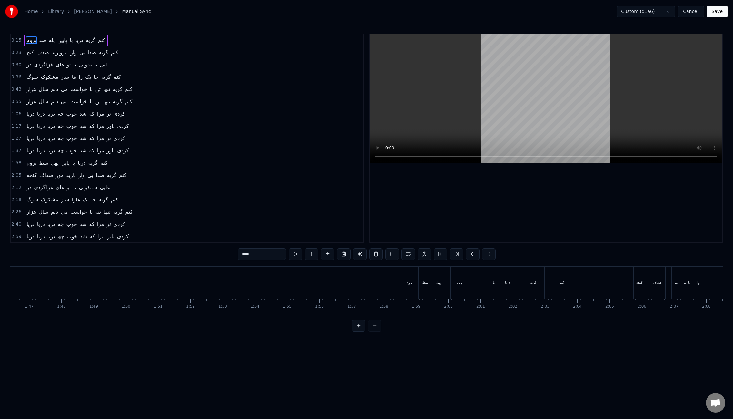
scroll to position [0, 3537]
drag, startPoint x: 59, startPoint y: 319, endPoint x: 341, endPoint y: 314, distance: 281.9
click at [341, 314] on div "بروم صد پله پایین با دریا گریه کنم کنج صدف مروارید وار بی صدا گریه کنم در غزلگر…" at bounding box center [366, 290] width 712 height 48
click at [297, 269] on div "بروم" at bounding box center [304, 282] width 17 height 32
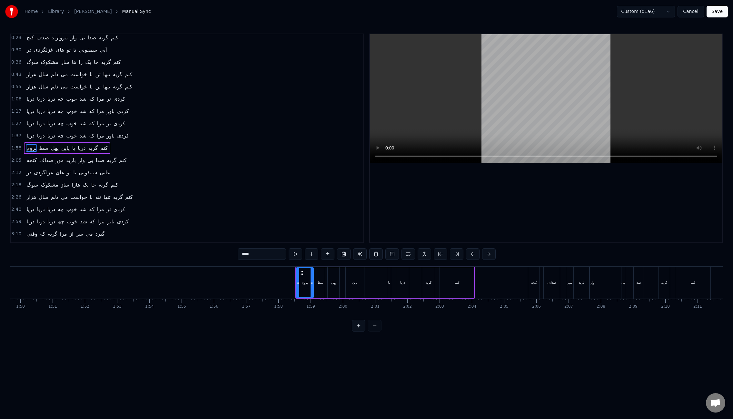
scroll to position [25, 0]
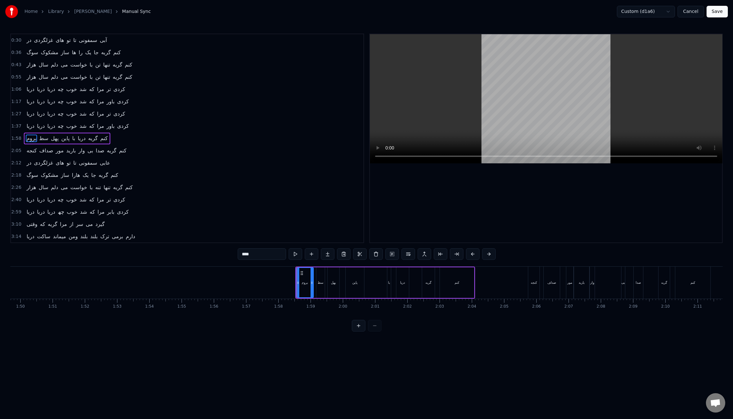
click at [24, 134] on div "بروم سط پهل پاین با دریا گریه کنم" at bounding box center [67, 139] width 86 height 12
click at [24, 149] on div "کنجه صداف مور بارید وار بی صدا گریه کنم" at bounding box center [76, 151] width 105 height 12
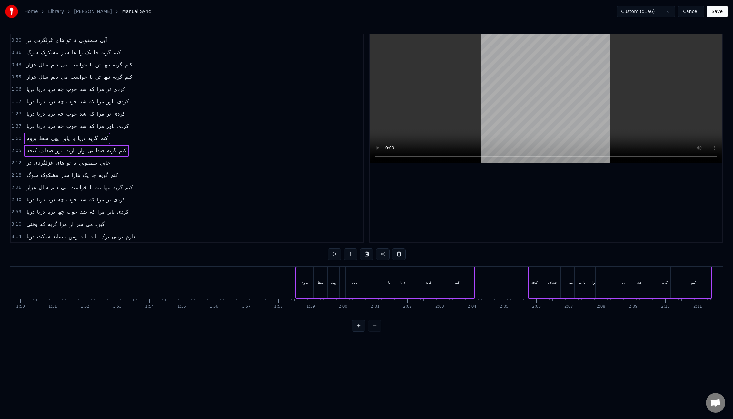
click at [24, 161] on div "در غزلگردی های تو تا سمفونی عابی" at bounding box center [68, 163] width 89 height 12
click at [24, 173] on div "سوگ مشکوک ساز هارا یک جا گریه کنم" at bounding box center [72, 175] width 97 height 12
click at [25, 185] on div "هزار سال دلم می خواست با تنه تنها گریه کنم" at bounding box center [79, 188] width 111 height 12
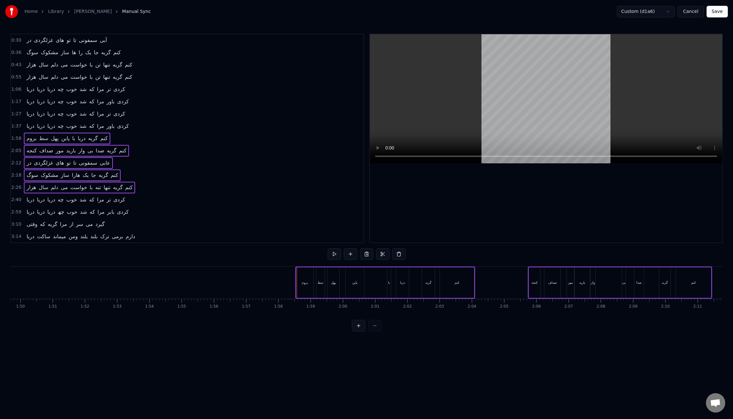
click at [24, 196] on div "دریا دریا دریا چه خوب شد که مرا تر کردی" at bounding box center [76, 200] width 104 height 12
click at [24, 211] on div "دریا دریا دریا چھ خوب شد که مرا بابر کردی" at bounding box center [77, 212] width 107 height 12
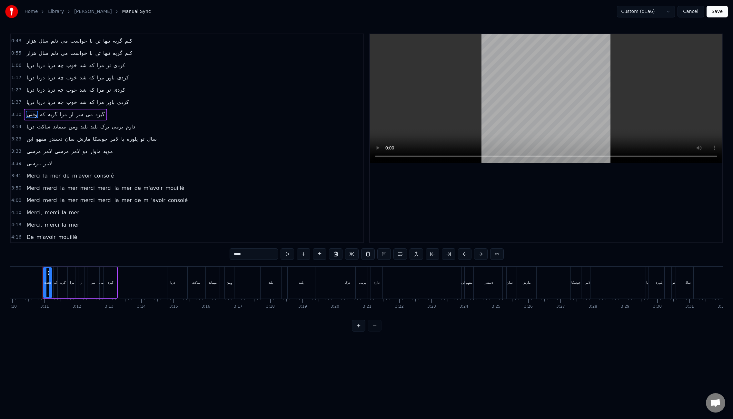
scroll to position [0, 0]
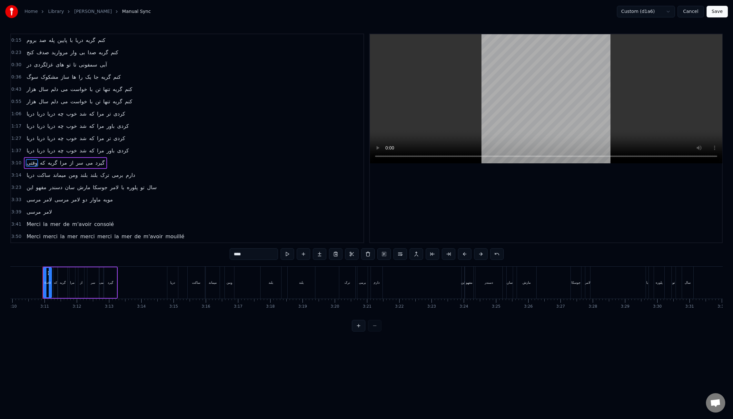
click at [24, 38] on div "بروم صد پله پایین با دریا گریه کنم" at bounding box center [66, 41] width 84 height 12
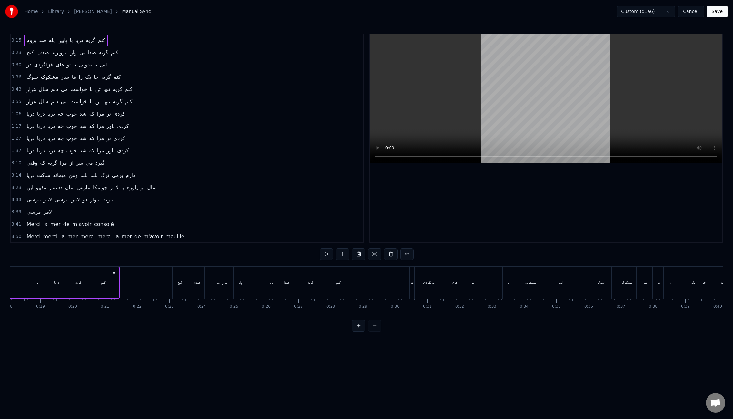
scroll to position [0, 482]
click at [24, 51] on div "کنج صدف مروارید وار بی صدا گریه کنم" at bounding box center [72, 53] width 97 height 12
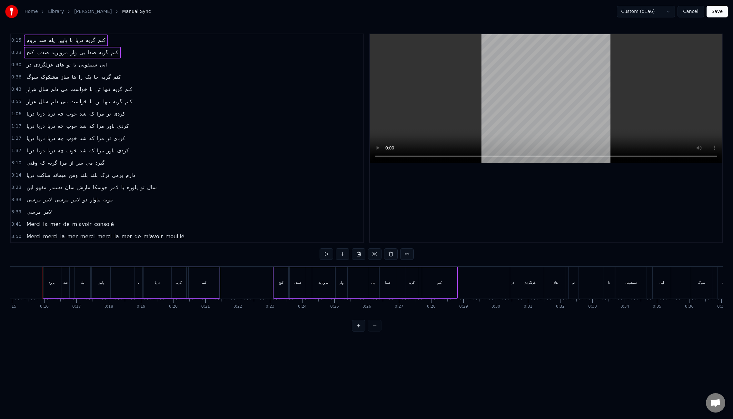
click at [24, 64] on div "در غزلگردی های تو تا سمفونی آبی" at bounding box center [66, 65] width 85 height 12
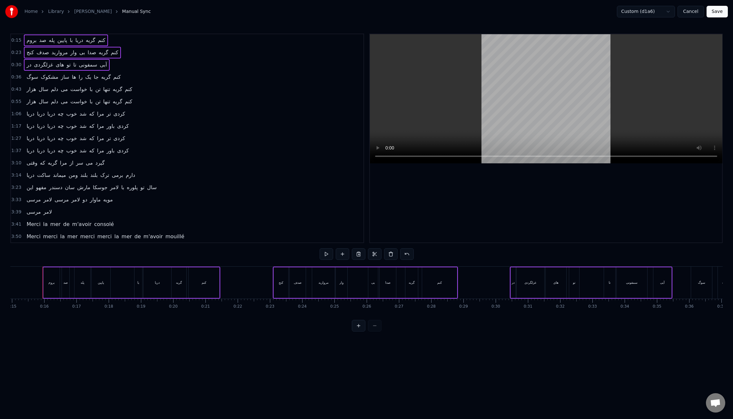
click at [24, 78] on div "سوگ مشکوک ساز ها را یک جا گریه کنم" at bounding box center [73, 77] width 99 height 12
click at [24, 93] on div "هزار سال دلم می خواست با تن تنها گریه کنم" at bounding box center [79, 90] width 111 height 12
click at [24, 103] on div "هزار سال دلم می خواست با تن تنها گریه کنم" at bounding box center [79, 102] width 111 height 12
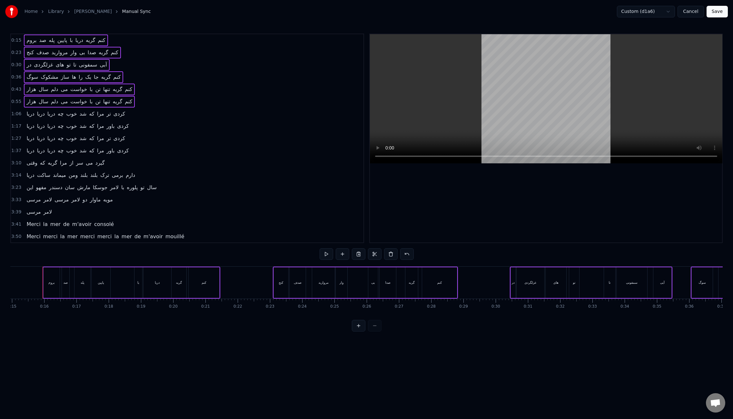
click at [24, 113] on div "دریا دریا دریا چه خوب شد که مرا تر کردی" at bounding box center [76, 114] width 104 height 12
click at [24, 123] on div "دریا دریا دریا چه خوب شد که مرا باور کردی" at bounding box center [77, 126] width 107 height 12
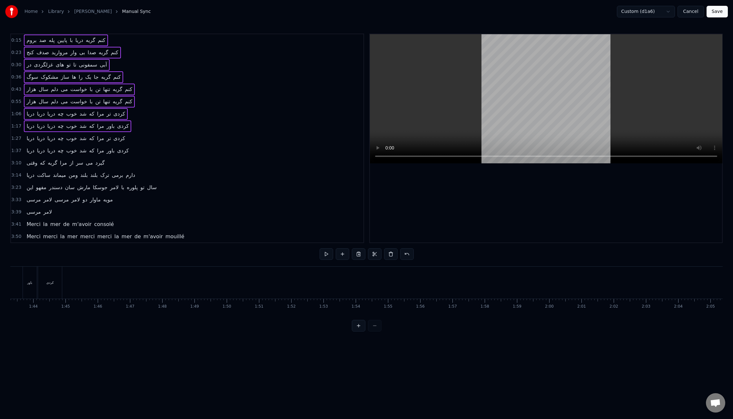
scroll to position [0, 3559]
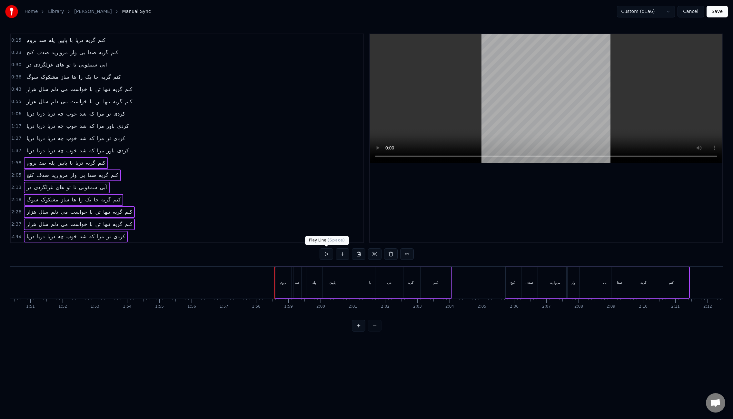
click at [329, 253] on button at bounding box center [327, 254] width 14 height 12
click at [325, 253] on button at bounding box center [327, 254] width 14 height 12
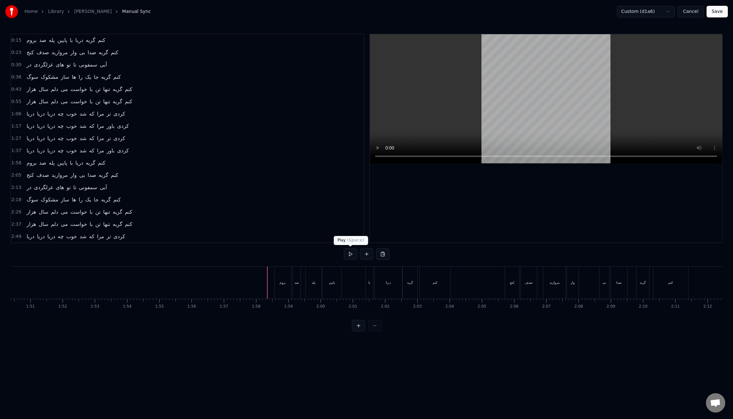
click at [350, 253] on button at bounding box center [351, 254] width 14 height 12
drag, startPoint x: 343, startPoint y: 319, endPoint x: 453, endPoint y: 314, distance: 109.4
click at [453, 314] on div "بروم صد پله پایین با دریا گریه کنم کنج صدف مروارید وار بی صدا گریه کنم در غزلگر…" at bounding box center [366, 290] width 712 height 48
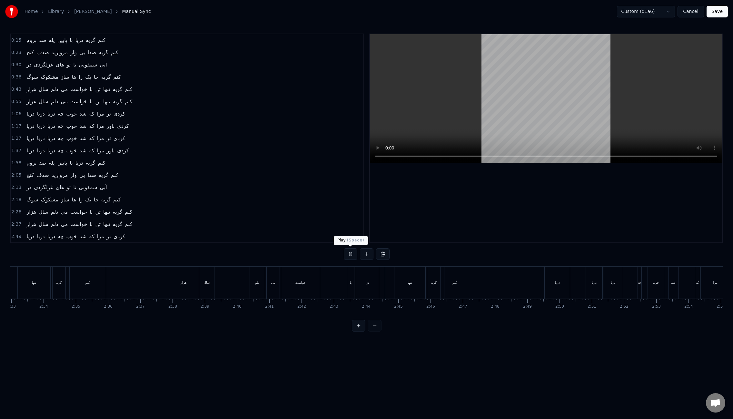
click at [353, 254] on button at bounding box center [351, 254] width 14 height 12
click at [24, 113] on div "دریا دریا دریا چه خوب شد که مرا تر کردی" at bounding box center [76, 114] width 104 height 12
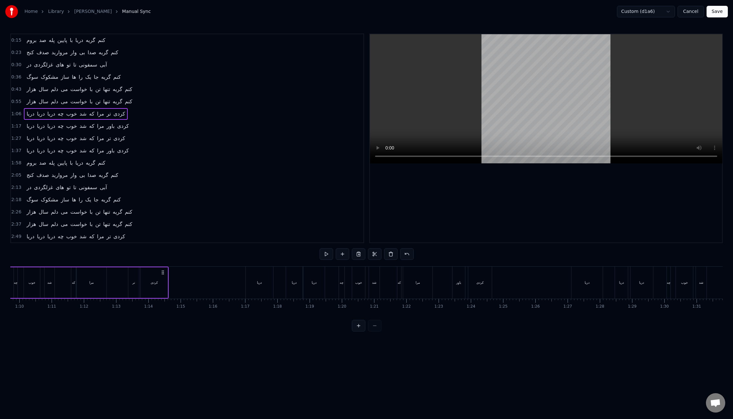
scroll to position [0, 2125]
click at [24, 122] on div "دریا دریا دریا چه خوب شد که مرا باور کردی" at bounding box center [77, 126] width 107 height 12
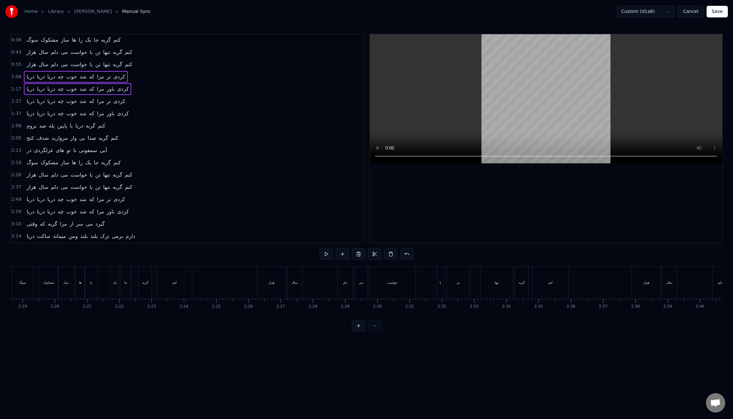
scroll to position [46, 0]
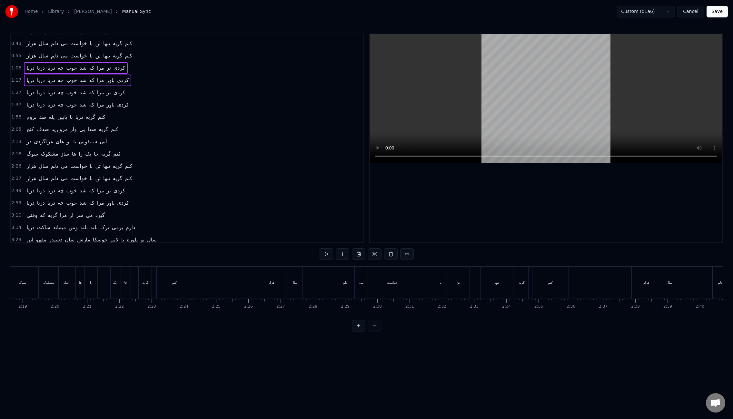
click at [24, 188] on div "دریا دریا دریا چه خوب شد که مرا تر کردی" at bounding box center [76, 191] width 104 height 12
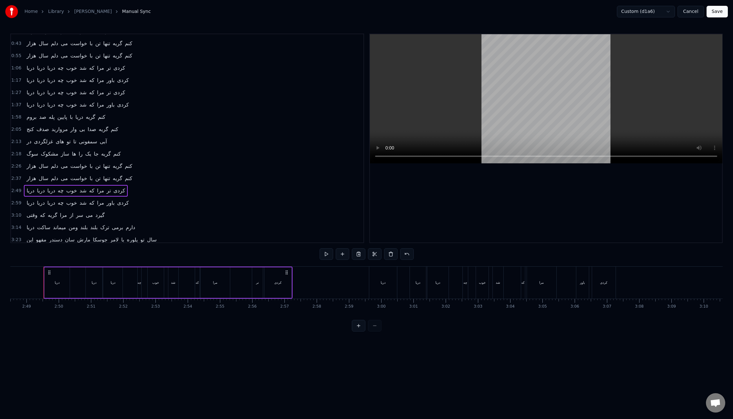
scroll to position [0, 5434]
click at [24, 202] on div "دریا دریا دریا چه خوب شد که مرا باور کردی" at bounding box center [77, 203] width 107 height 12
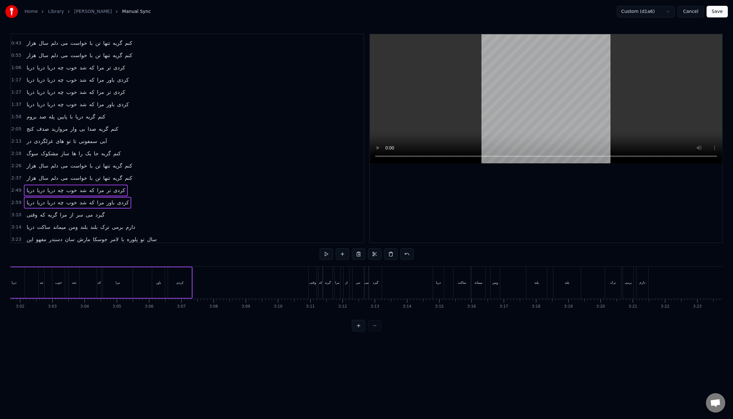
scroll to position [0, 5857]
click at [721, 11] on button "Save" at bounding box center [716, 12] width 21 height 12
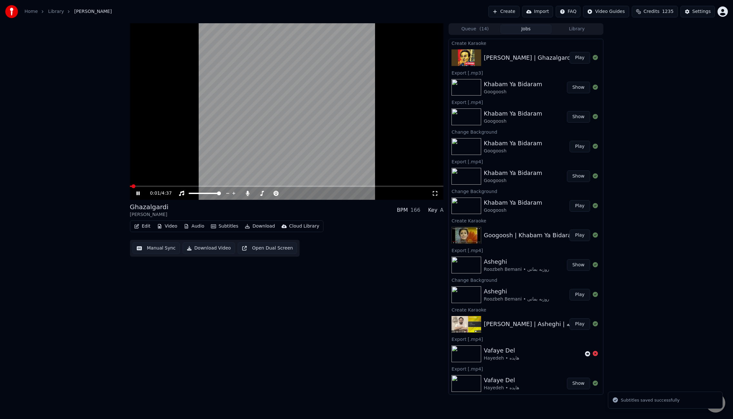
click at [271, 185] on span at bounding box center [287, 185] width 314 height 1
click at [316, 186] on span at bounding box center [287, 185] width 314 height 1
click at [337, 186] on span at bounding box center [287, 185] width 314 height 1
click at [354, 186] on span at bounding box center [287, 185] width 314 height 1
click at [349, 185] on span at bounding box center [240, 185] width 220 height 1
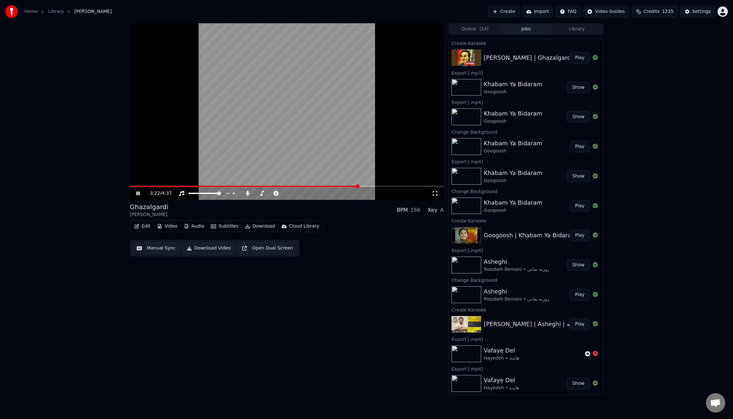
click at [149, 226] on button "Edit" at bounding box center [143, 226] width 22 height 9
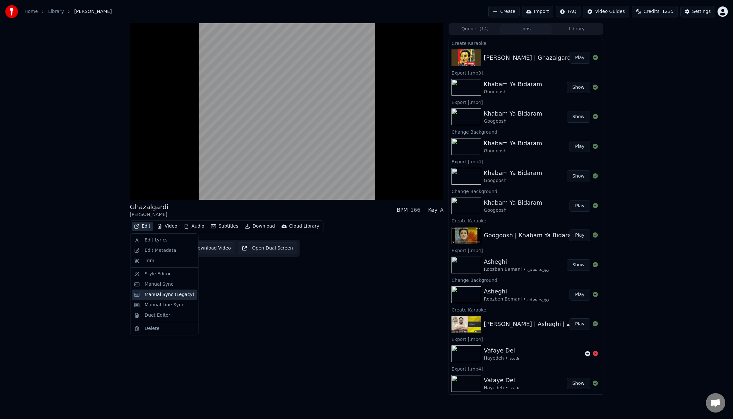
click at [163, 297] on div "Manual Sync (Legacy)" at bounding box center [170, 294] width 50 height 6
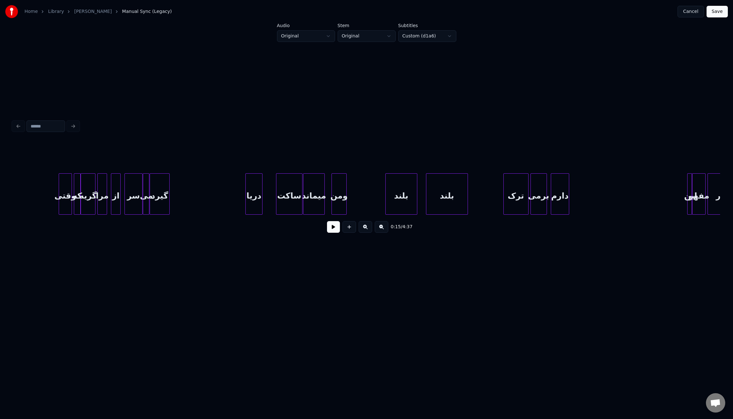
scroll to position [0, 9183]
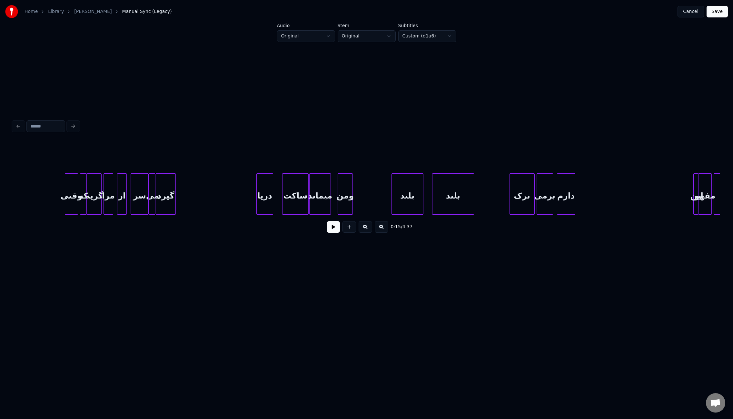
click at [261, 200] on div "دریا" at bounding box center [265, 195] width 16 height 44
click at [280, 202] on div at bounding box center [279, 193] width 2 height 41
click at [334, 232] on button at bounding box center [333, 227] width 13 height 12
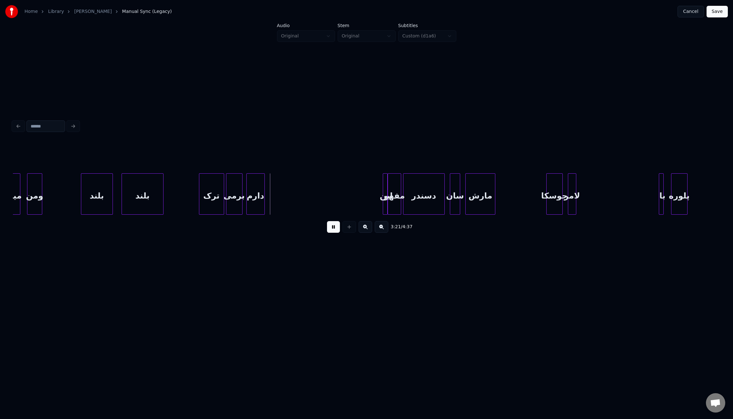
scroll to position [0, 9503]
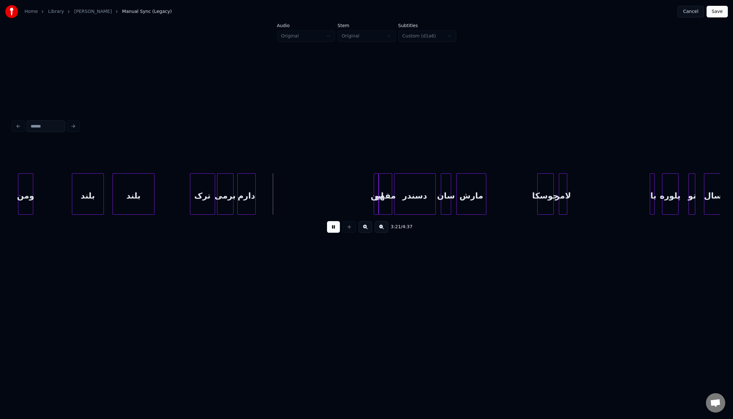
drag, startPoint x: 533, startPoint y: 217, endPoint x: 544, endPoint y: 216, distance: 10.3
click at [544, 214] on div "دسندر مفهو این دارم برمی ترک بلند بلند ومن سان مارش جوسکا لامر با پلوره تو سال" at bounding box center [366, 193] width 707 height 41
click at [331, 230] on button at bounding box center [333, 227] width 13 height 12
click at [376, 202] on div at bounding box center [377, 193] width 2 height 41
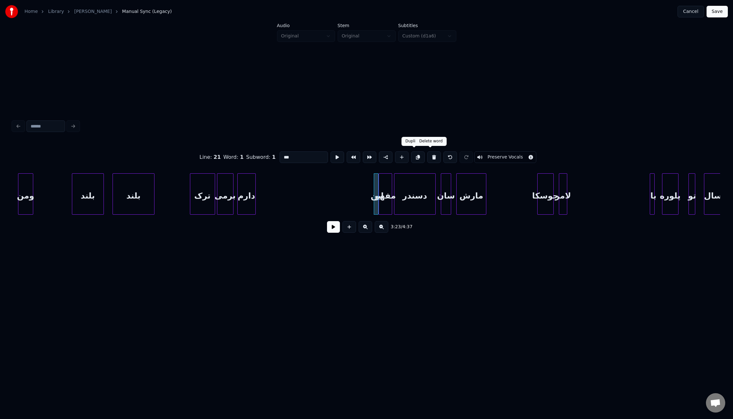
click at [427, 156] on button at bounding box center [434, 157] width 14 height 12
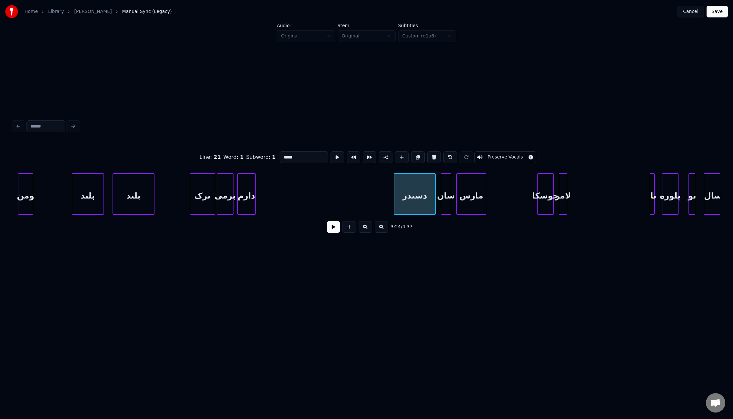
click at [427, 156] on button at bounding box center [434, 157] width 14 height 12
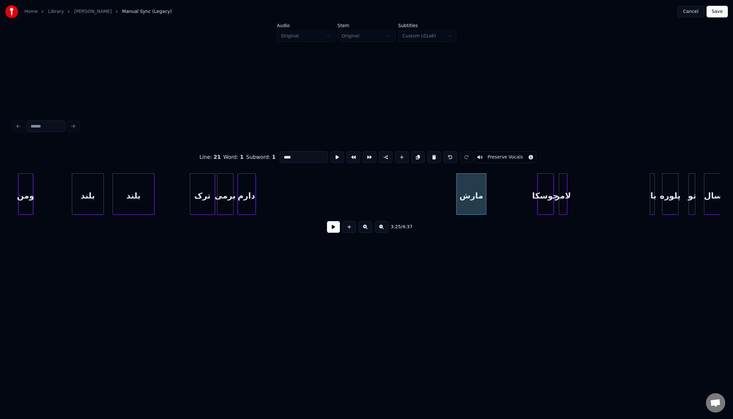
click at [427, 156] on button at bounding box center [434, 157] width 14 height 12
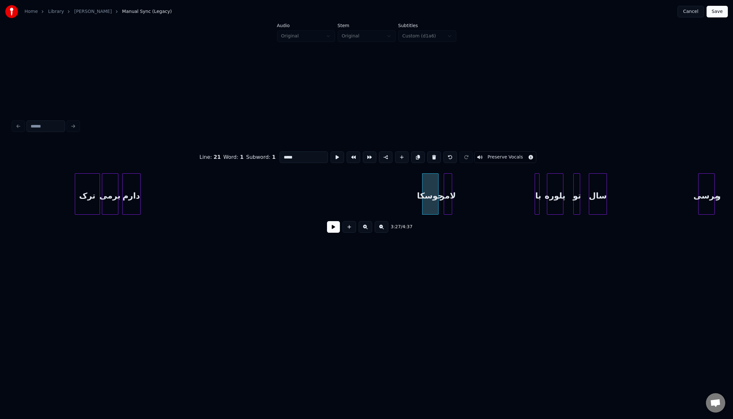
scroll to position [0, 9697]
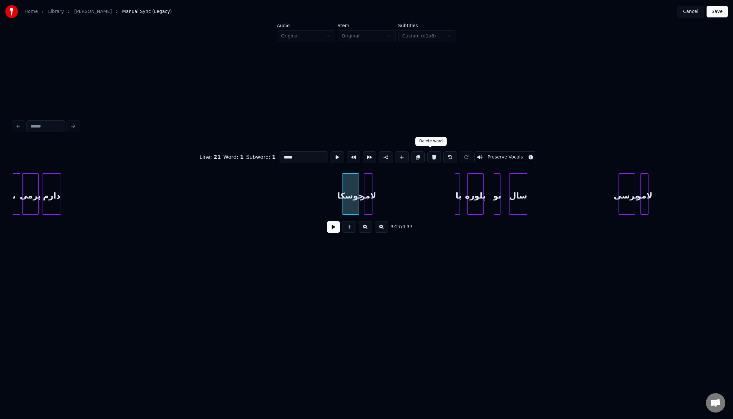
click at [431, 156] on button at bounding box center [434, 157] width 14 height 12
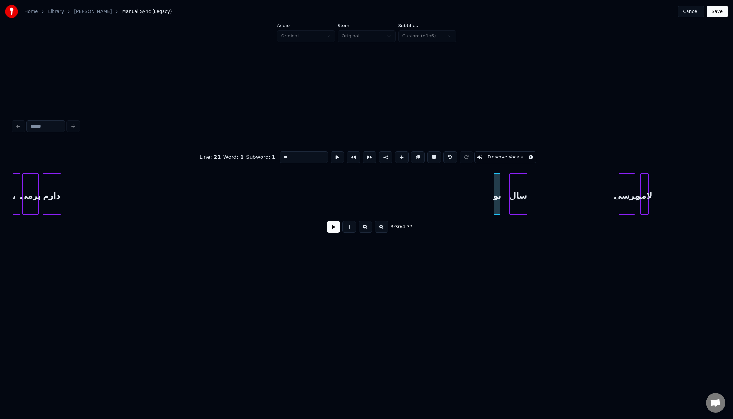
click at [431, 156] on button at bounding box center [434, 157] width 14 height 12
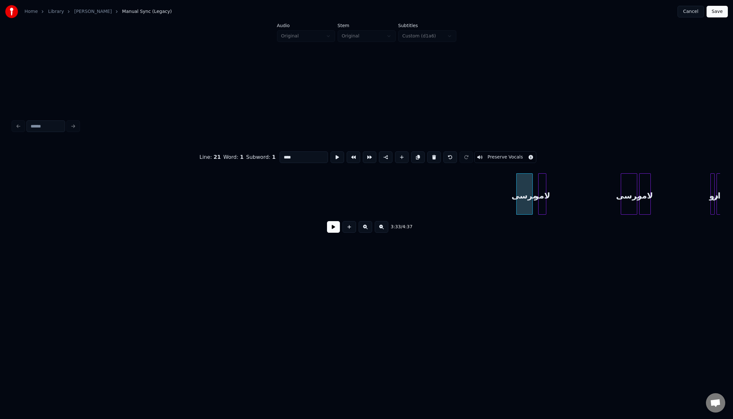
scroll to position [0, 9916]
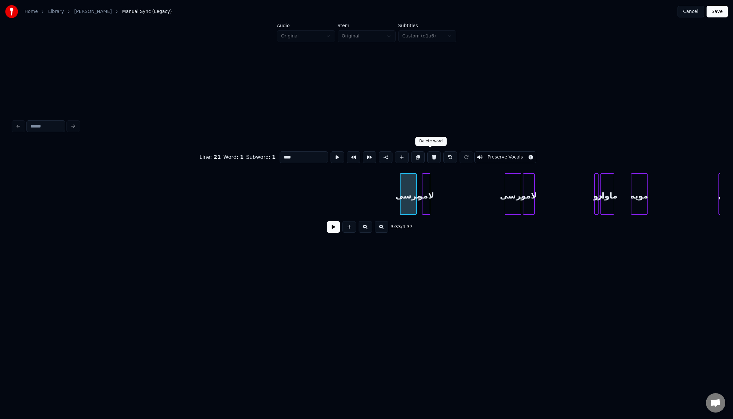
click at [431, 156] on button at bounding box center [434, 157] width 14 height 12
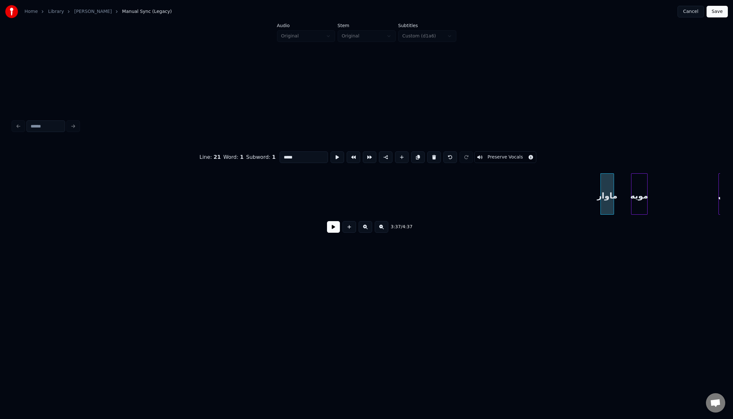
click at [431, 156] on button at bounding box center [434, 157] width 14 height 12
type input "****"
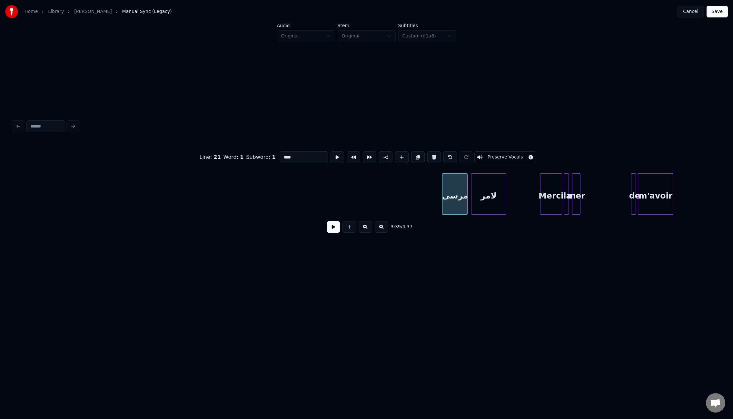
scroll to position [0, 10335]
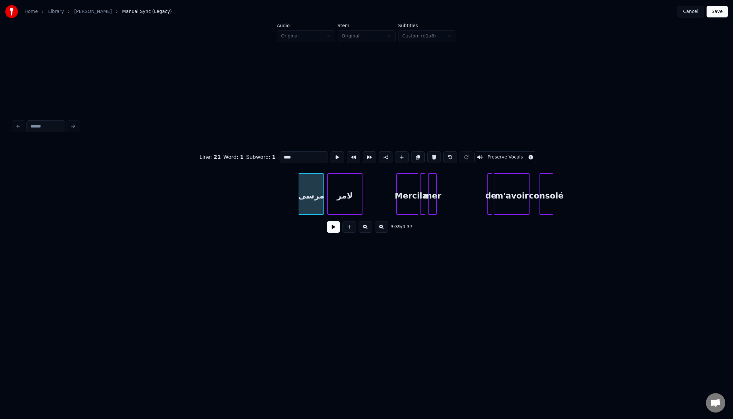
click at [334, 230] on button at bounding box center [333, 227] width 13 height 12
click at [317, 200] on div "مرسی" at bounding box center [311, 195] width 25 height 44
click at [430, 156] on button at bounding box center [434, 157] width 14 height 12
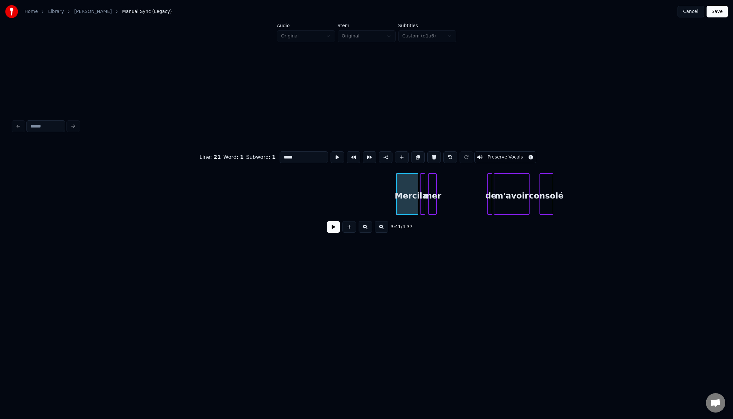
click at [430, 156] on button at bounding box center [434, 157] width 14 height 12
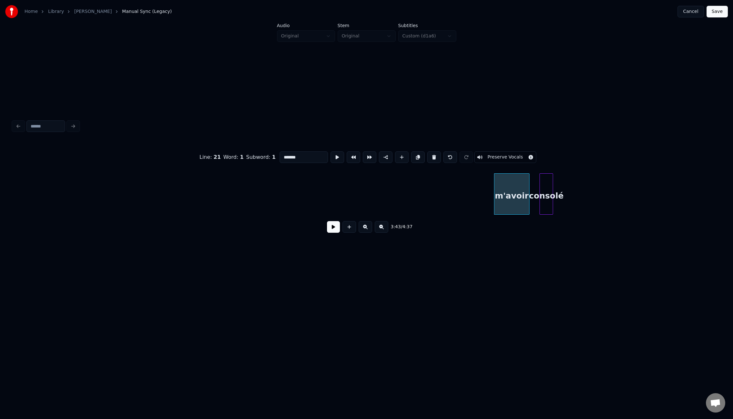
click at [430, 156] on button at bounding box center [434, 157] width 14 height 12
type input "*****"
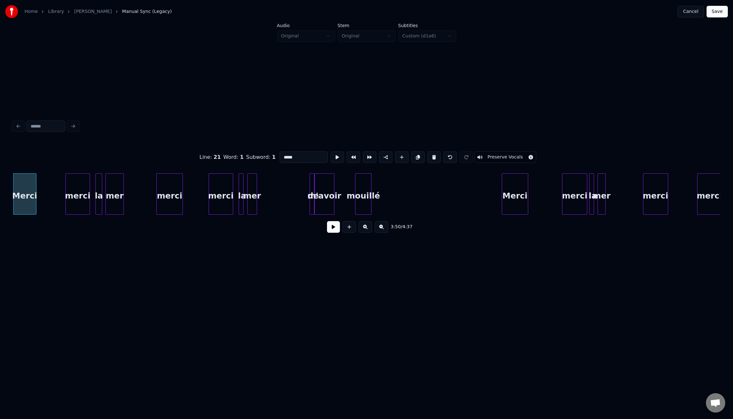
click at [335, 231] on button at bounding box center [333, 227] width 13 height 12
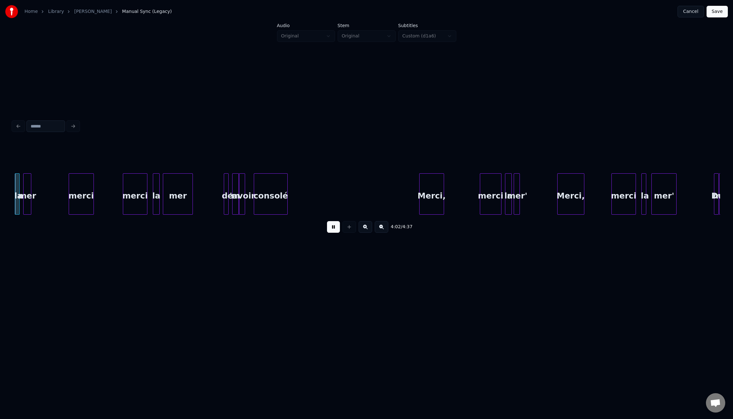
scroll to position [0, 11712]
click at [333, 230] on button at bounding box center [333, 227] width 13 height 12
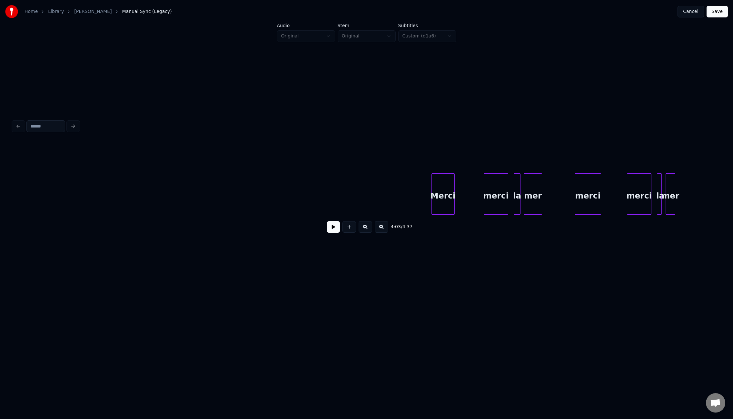
scroll to position [0, 10738]
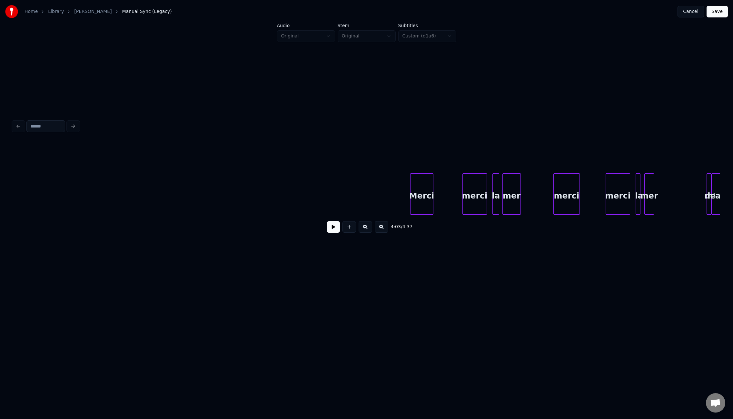
click at [426, 195] on div "Merci" at bounding box center [421, 195] width 23 height 44
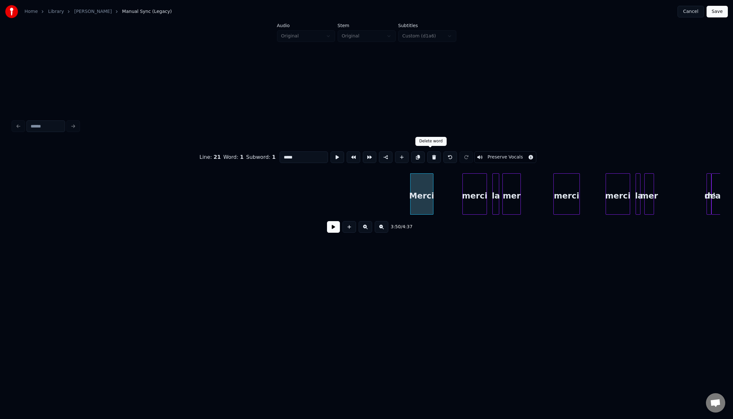
click at [433, 154] on button at bounding box center [434, 157] width 14 height 12
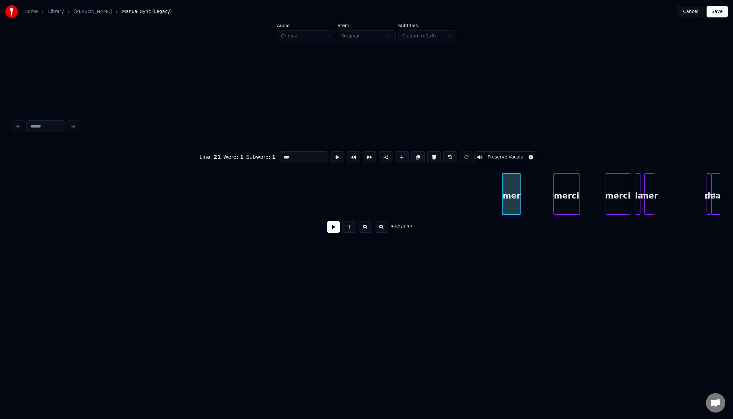
click at [433, 154] on button at bounding box center [434, 157] width 14 height 12
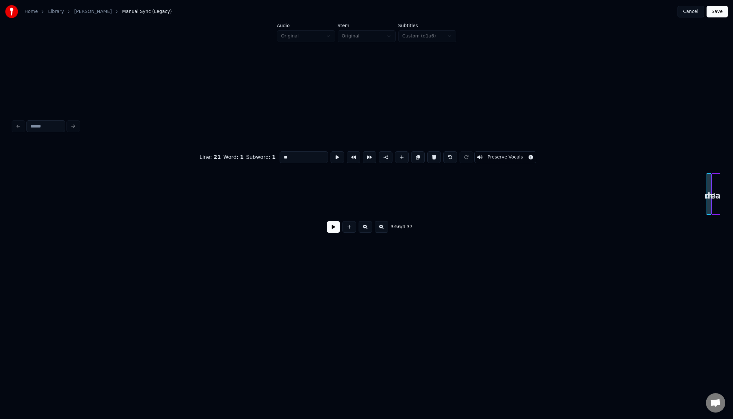
click at [433, 154] on button at bounding box center [434, 157] width 14 height 12
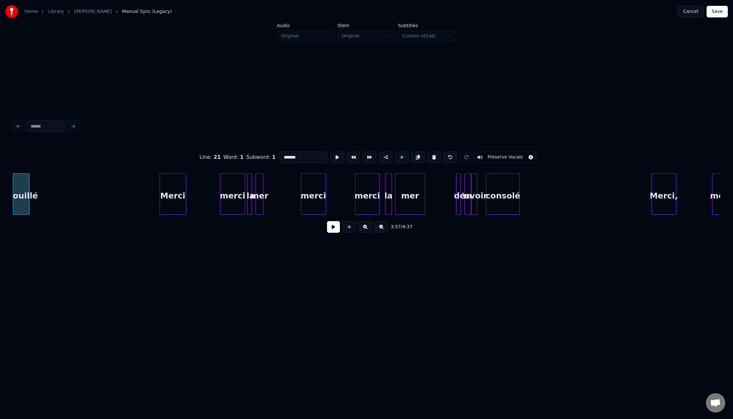
click at [433, 154] on button at bounding box center [434, 157] width 14 height 12
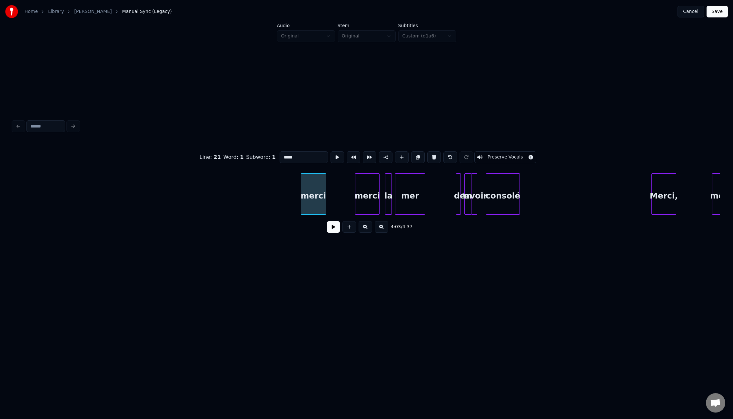
click at [433, 154] on button at bounding box center [434, 157] width 14 height 12
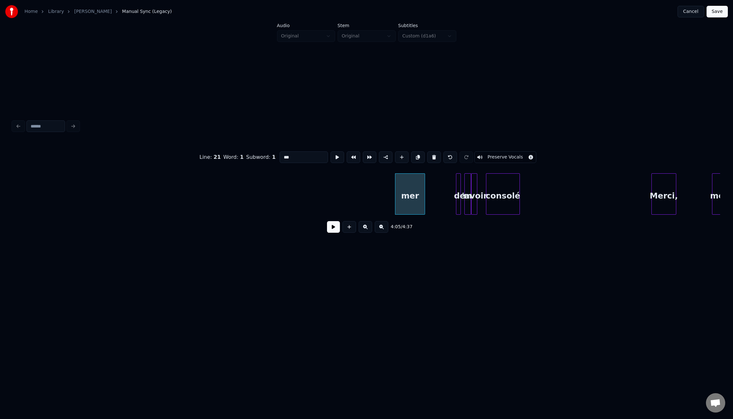
click at [433, 154] on button at bounding box center [434, 157] width 14 height 12
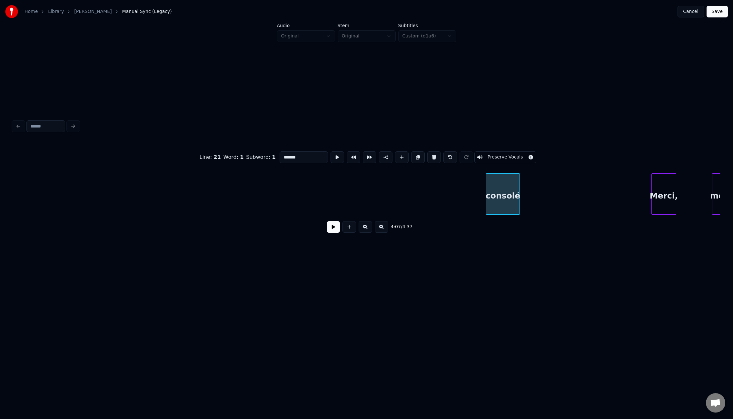
click at [433, 154] on button at bounding box center [434, 157] width 14 height 12
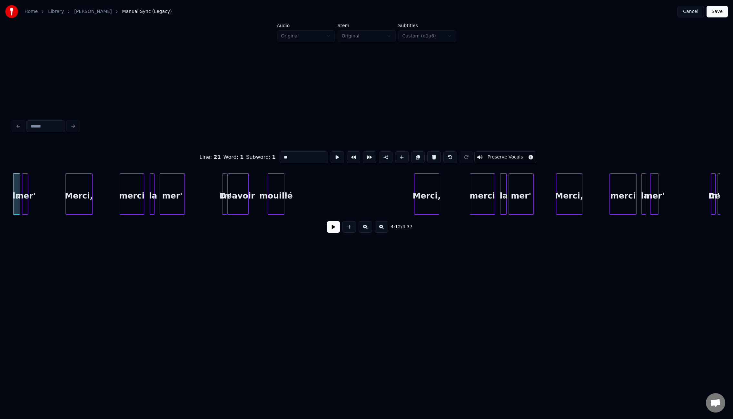
click at [433, 154] on button at bounding box center [434, 157] width 14 height 12
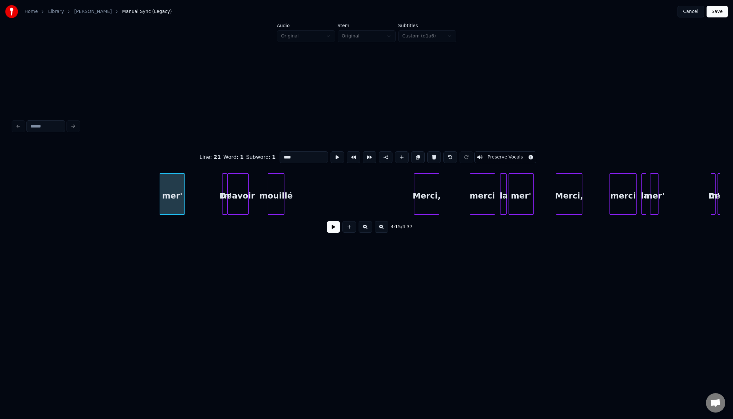
click at [433, 154] on button at bounding box center [434, 157] width 14 height 12
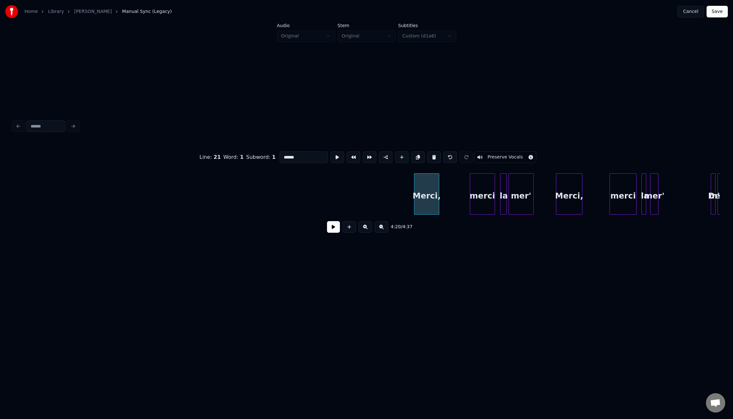
click at [433, 154] on button at bounding box center [434, 157] width 14 height 12
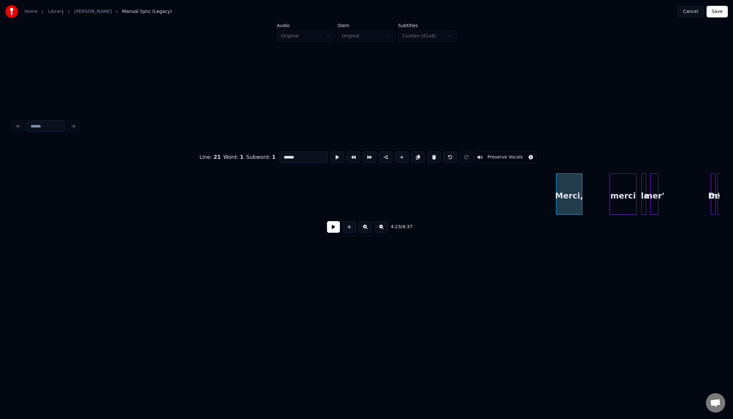
click at [433, 154] on button at bounding box center [434, 157] width 14 height 12
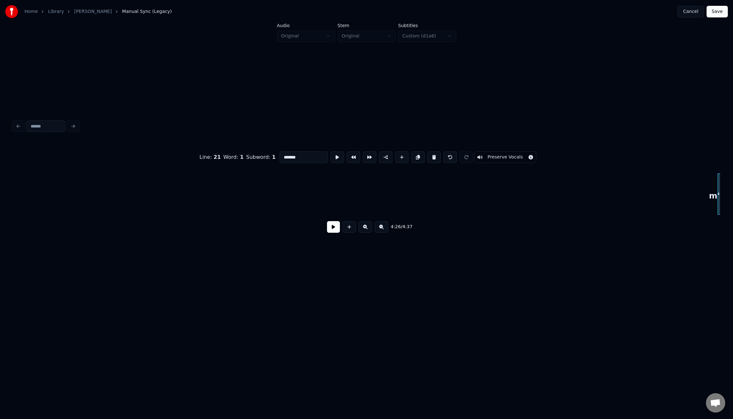
click at [433, 154] on button at bounding box center [434, 157] width 14 height 12
type input "****"
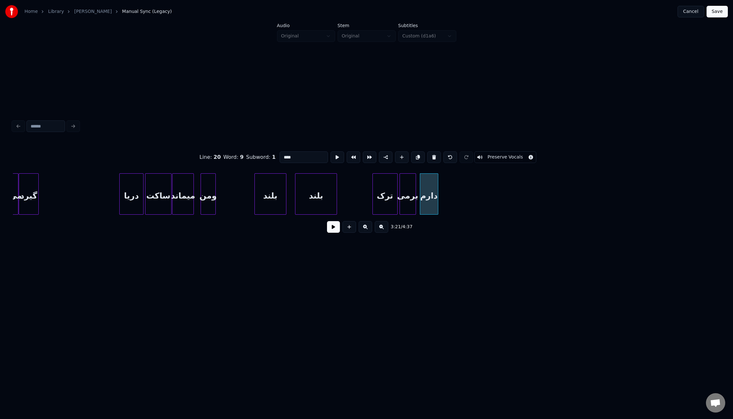
scroll to position [0, 9302]
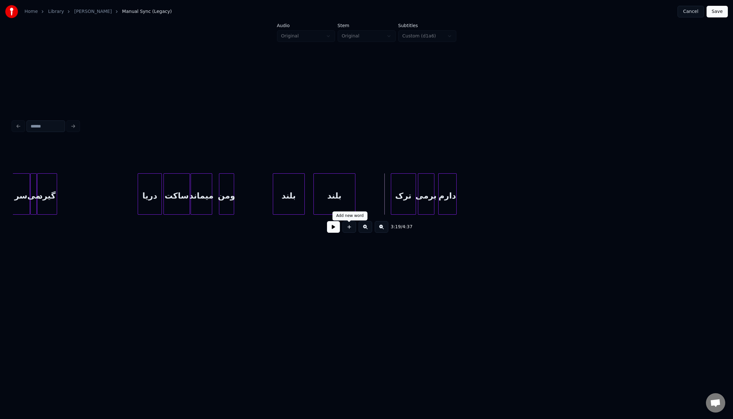
click at [333, 230] on button at bounding box center [333, 227] width 13 height 12
drag, startPoint x: 333, startPoint y: 230, endPoint x: 411, endPoint y: 212, distance: 80.4
click at [333, 230] on button at bounding box center [333, 227] width 13 height 12
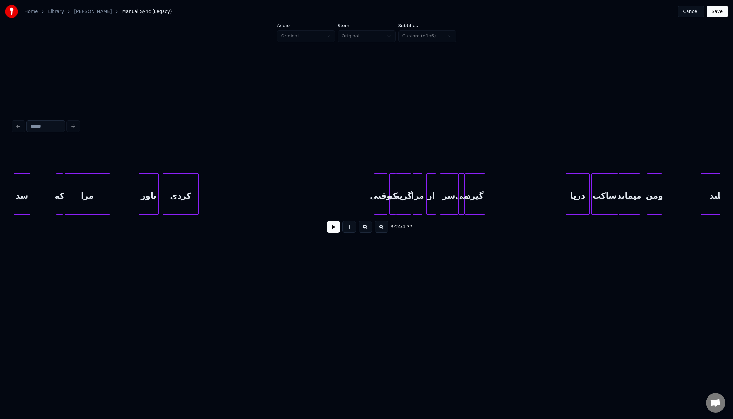
scroll to position [0, 8831]
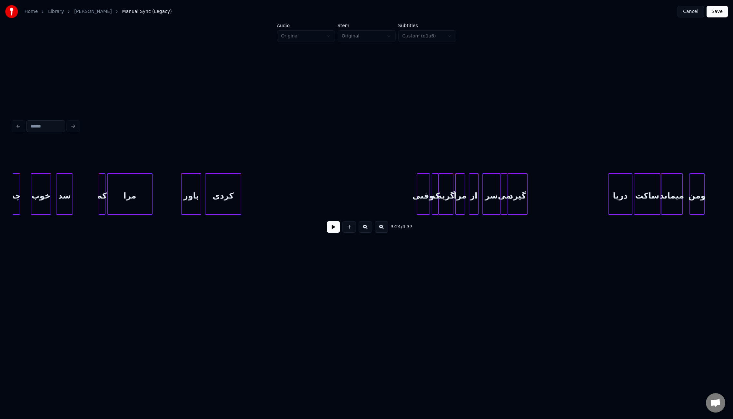
click at [417, 197] on div "وقتی" at bounding box center [423, 195] width 13 height 44
click at [339, 232] on button at bounding box center [333, 227] width 13 height 12
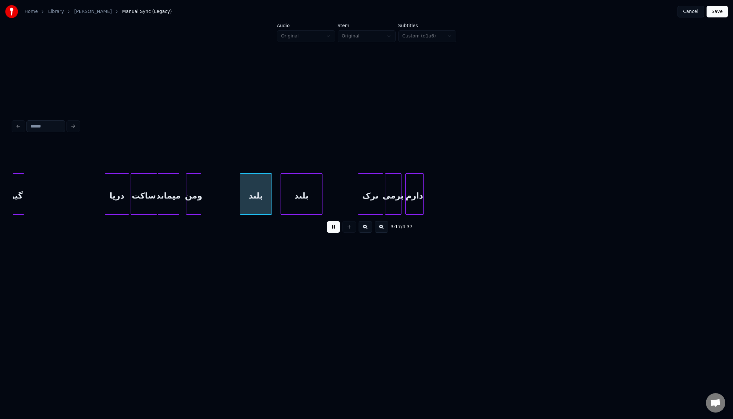
scroll to position [0, 9347]
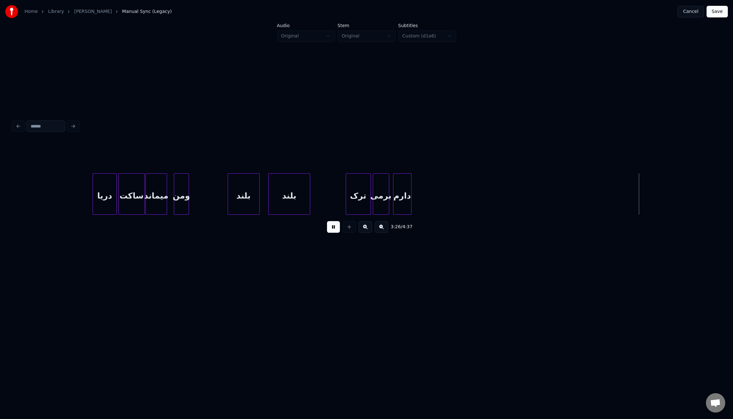
click at [331, 230] on button at bounding box center [333, 227] width 13 height 12
click at [712, 11] on button "Save" at bounding box center [716, 12] width 21 height 12
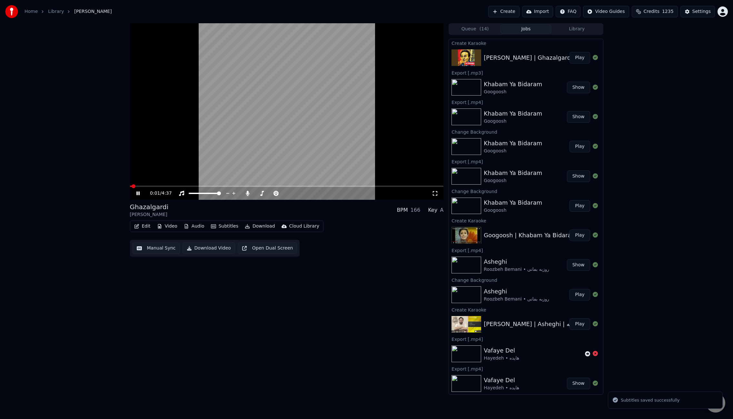
click at [288, 157] on video at bounding box center [287, 111] width 314 height 176
click at [144, 228] on button "Edit" at bounding box center [143, 226] width 22 height 9
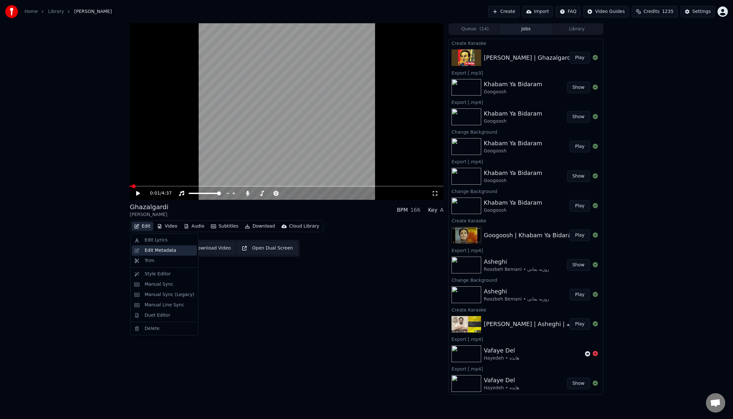
click at [165, 251] on div "Edit Metadata" at bounding box center [161, 250] width 32 height 6
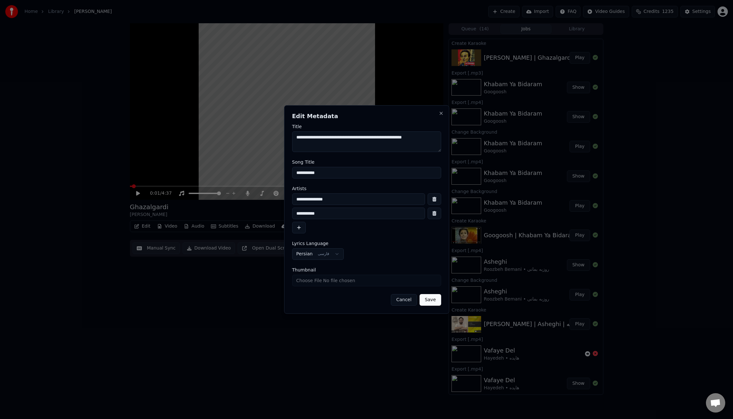
drag, startPoint x: 421, startPoint y: 139, endPoint x: 401, endPoint y: 139, distance: 19.7
click at [401, 139] on textarea "**********" at bounding box center [366, 141] width 149 height 21
drag, startPoint x: 396, startPoint y: 139, endPoint x: 382, endPoint y: 138, distance: 14.2
click at [382, 138] on textarea "**********" at bounding box center [366, 141] width 149 height 21
drag, startPoint x: 361, startPoint y: 137, endPoint x: 338, endPoint y: 137, distance: 23.2
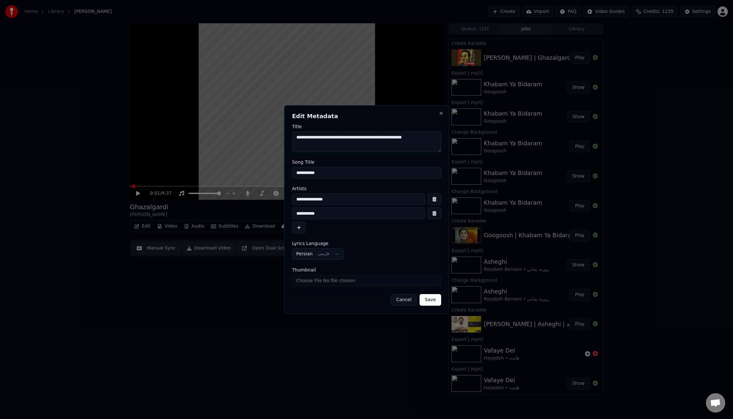
click at [338, 137] on textarea "**********" at bounding box center [366, 141] width 149 height 21
drag, startPoint x: 333, startPoint y: 136, endPoint x: 267, endPoint y: 140, distance: 66.9
click at [267, 140] on body "Home Library [PERSON_NAME] قنبری Create Import FAQ Video Guides Credits 1235 Se…" at bounding box center [366, 209] width 733 height 419
click at [405, 302] on button "Cancel" at bounding box center [404, 300] width 26 height 12
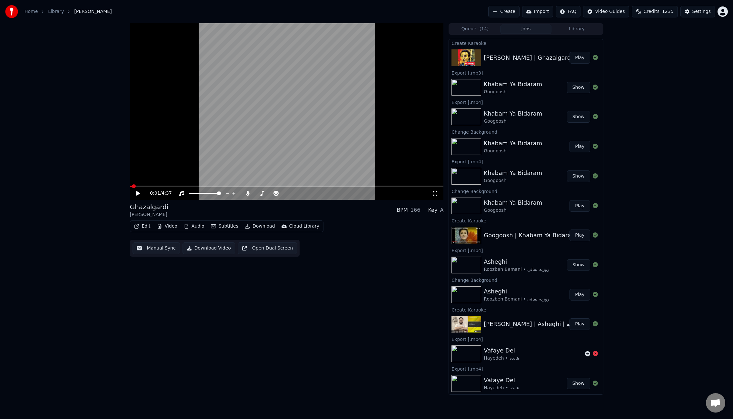
click at [580, 59] on button "Play" at bounding box center [579, 58] width 20 height 12
click at [256, 162] on video at bounding box center [287, 111] width 314 height 176
click at [170, 228] on button "Video" at bounding box center [166, 226] width 25 height 9
click at [181, 298] on div "Change Background" at bounding box center [186, 294] width 65 height 10
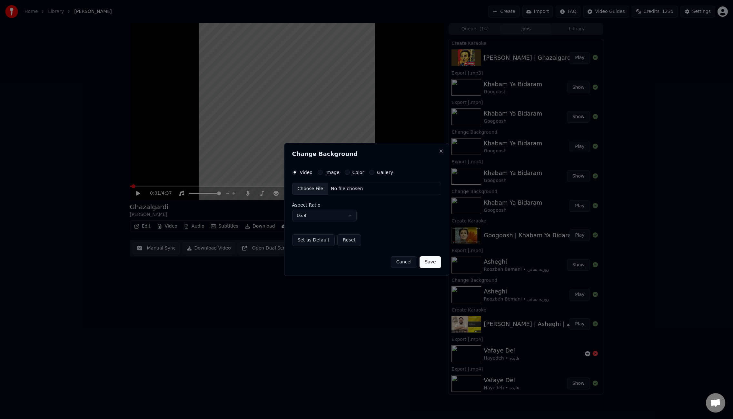
click at [319, 173] on button "Image" at bounding box center [320, 172] width 5 height 5
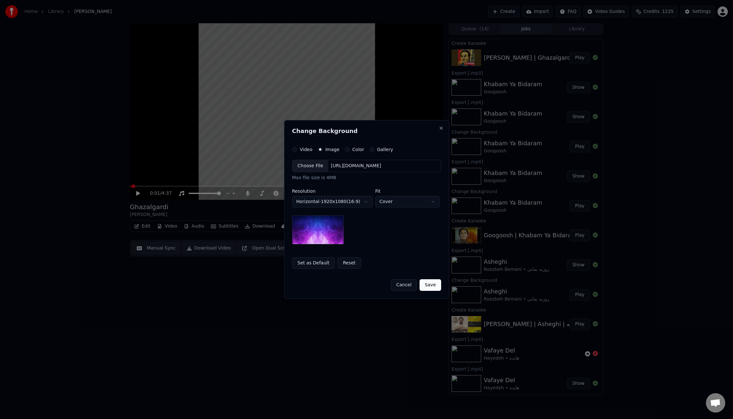
click at [311, 166] on div "Choose File" at bounding box center [310, 166] width 36 height 12
click at [428, 285] on button "Save" at bounding box center [429, 285] width 21 height 12
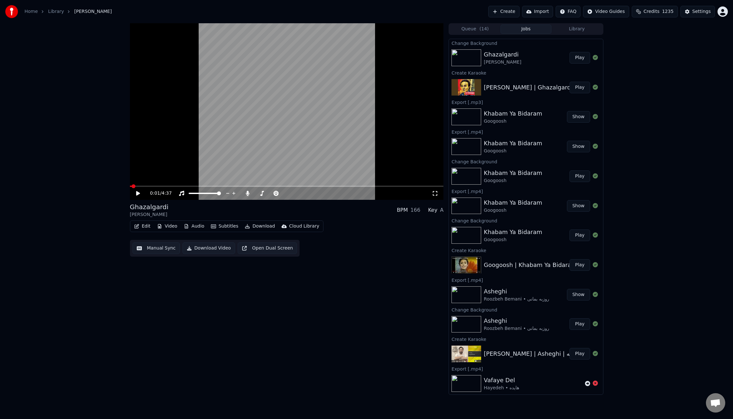
click at [579, 56] on button "Play" at bounding box center [579, 58] width 20 height 12
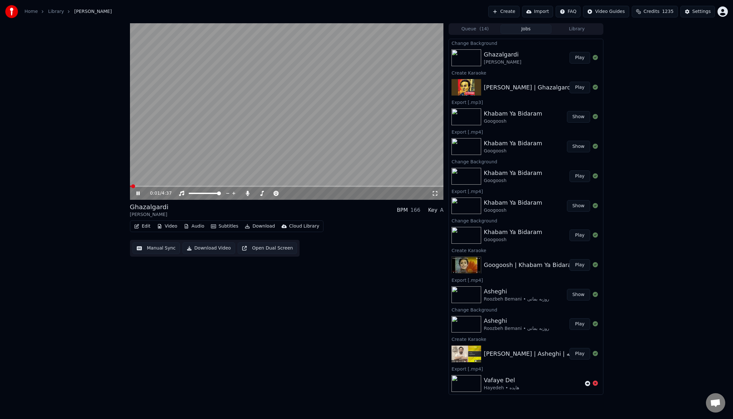
click at [150, 186] on span at bounding box center [287, 185] width 314 height 1
click at [326, 186] on span at bounding box center [287, 185] width 314 height 1
click at [138, 194] on icon at bounding box center [137, 193] width 3 height 4
click at [247, 192] on icon at bounding box center [248, 193] width 4 height 5
click at [325, 186] on span at bounding box center [245, 185] width 231 height 1
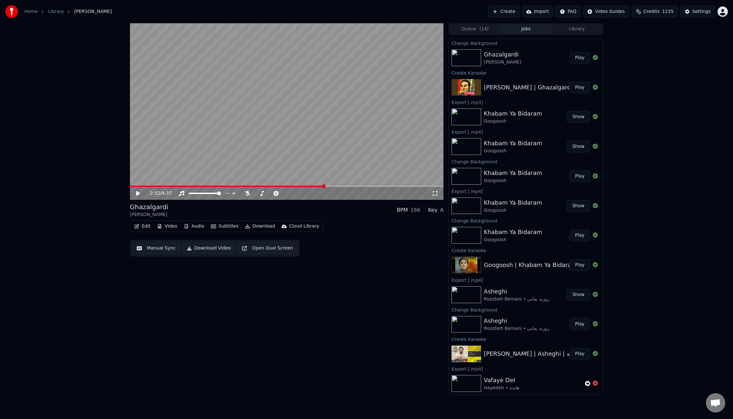
click at [139, 193] on icon at bounding box center [138, 193] width 4 height 5
click at [264, 225] on button "Download" at bounding box center [259, 226] width 35 height 9
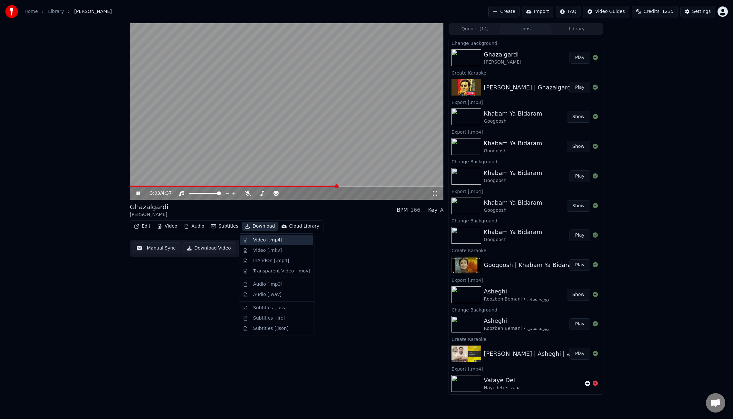
click at [273, 237] on div "Video [.mp4]" at bounding box center [267, 240] width 29 height 6
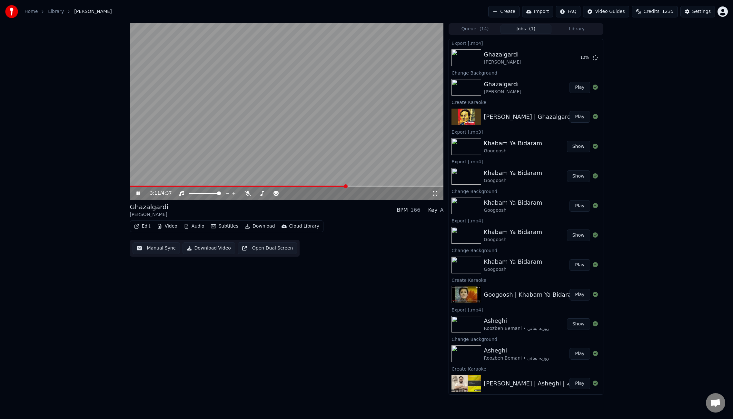
click at [351, 126] on video at bounding box center [287, 111] width 314 height 176
click at [143, 226] on button "Edit" at bounding box center [143, 226] width 22 height 9
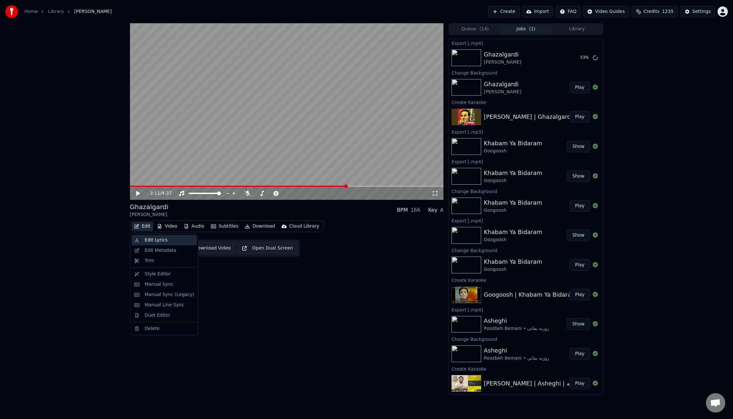
click at [154, 241] on div "Edit Lyrics" at bounding box center [156, 240] width 23 height 6
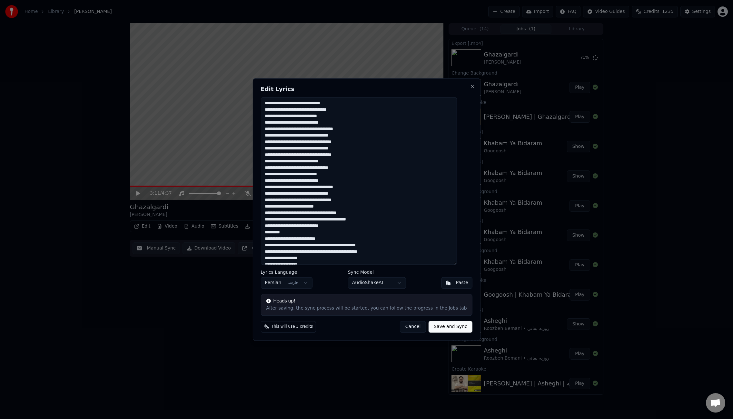
click at [406, 327] on button "Cancel" at bounding box center [413, 327] width 26 height 12
